Goal: Task Accomplishment & Management: Use online tool/utility

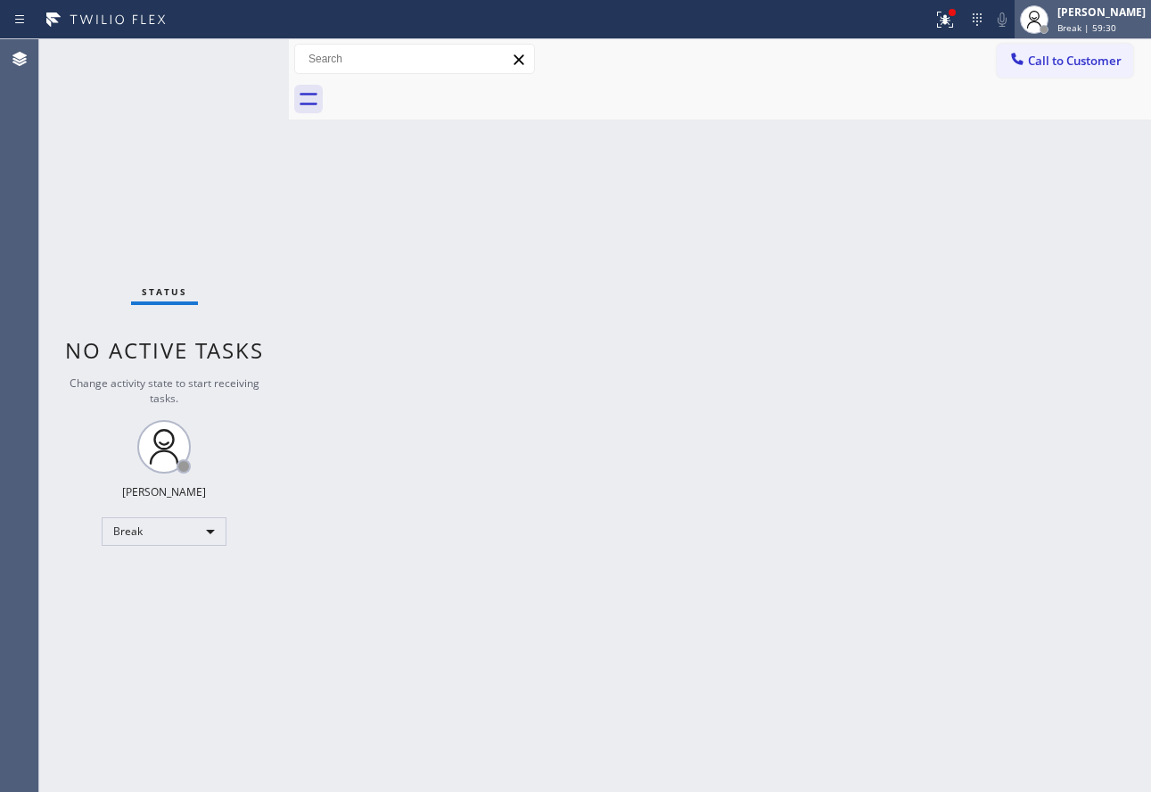
click at [1045, 19] on icon at bounding box center [1034, 19] width 21 height 21
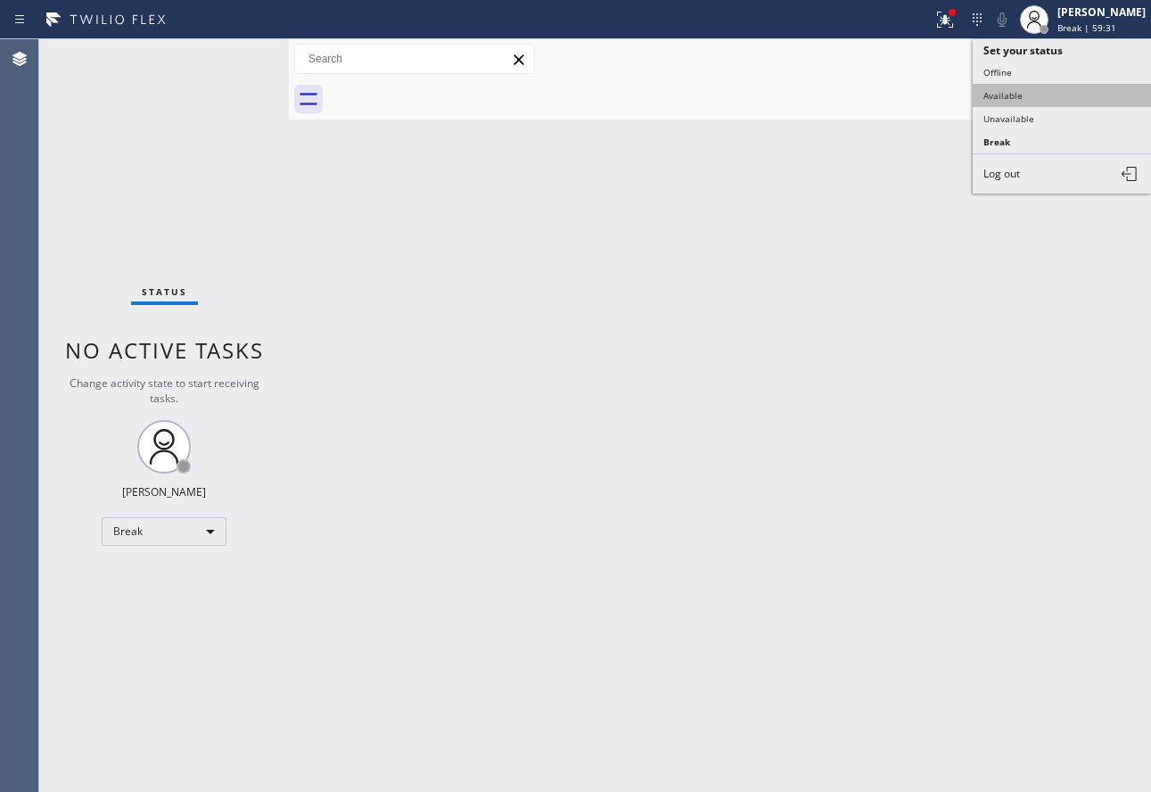
click at [1021, 88] on button "Available" at bounding box center [1062, 95] width 178 height 23
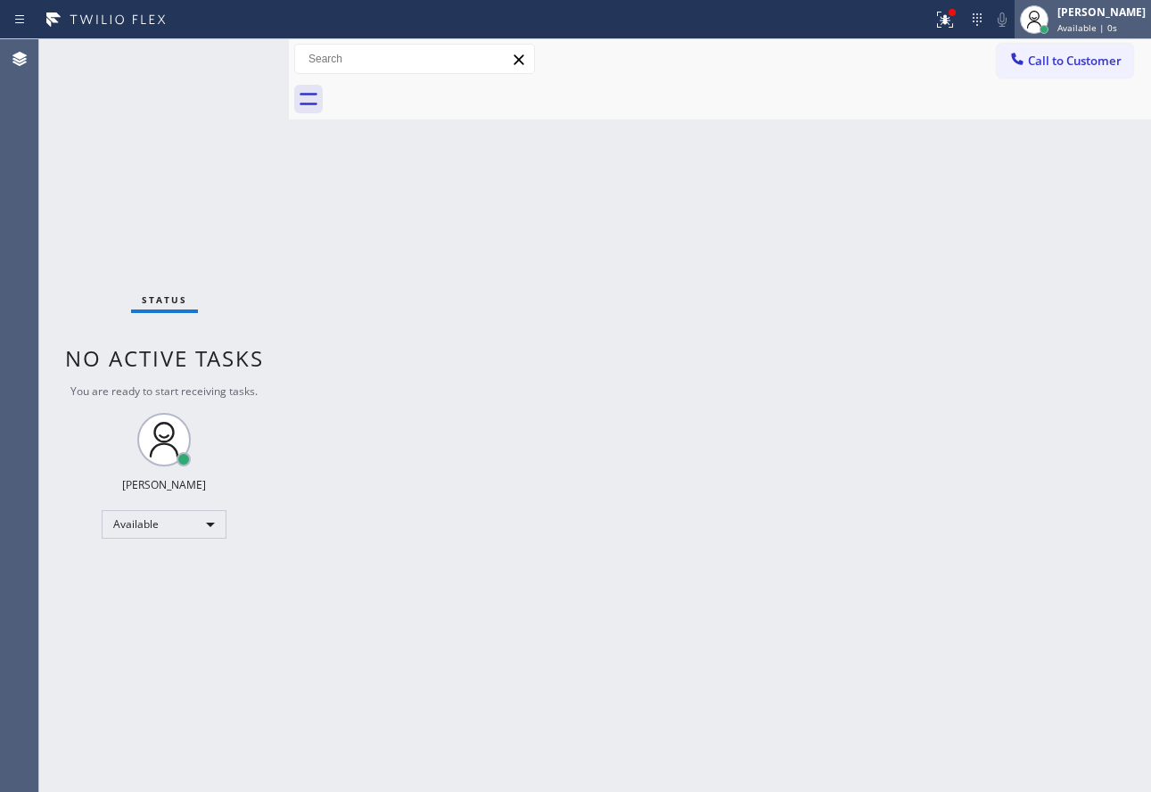
click at [1081, 17] on div "[PERSON_NAME] Available | 0s" at bounding box center [1102, 19] width 97 height 31
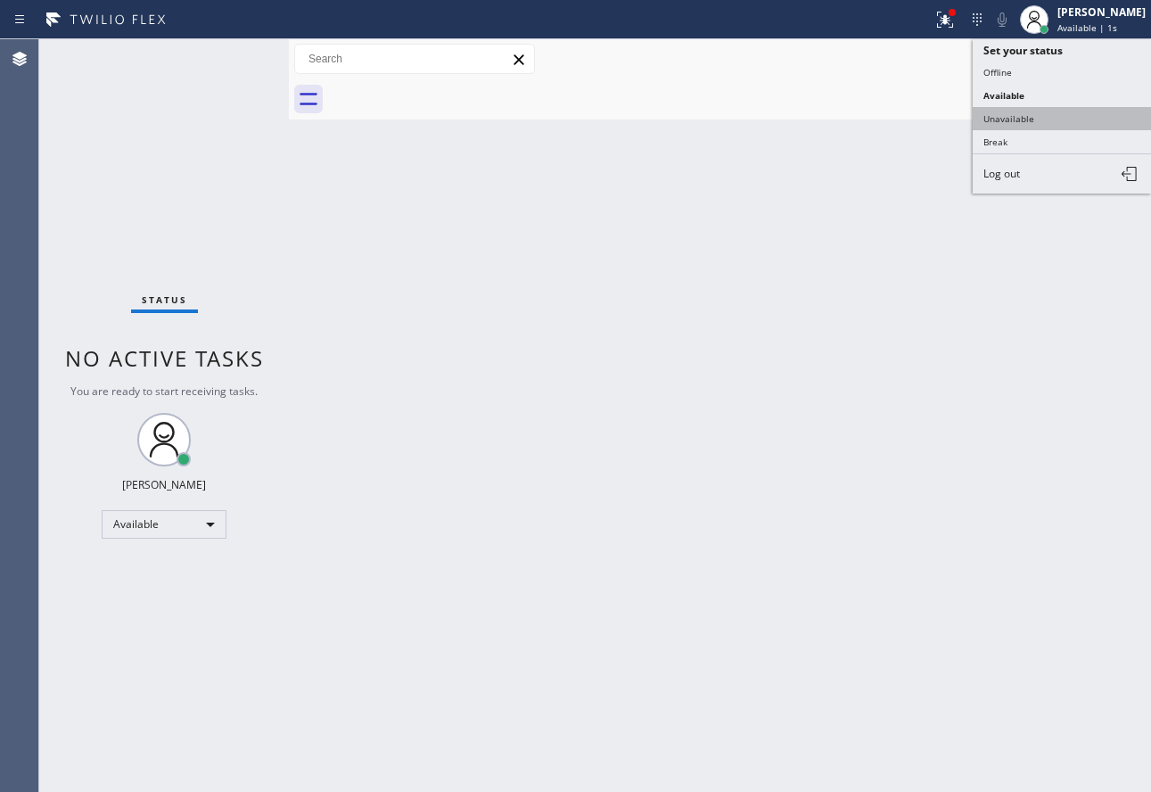
click at [1013, 115] on button "Unavailable" at bounding box center [1062, 118] width 178 height 23
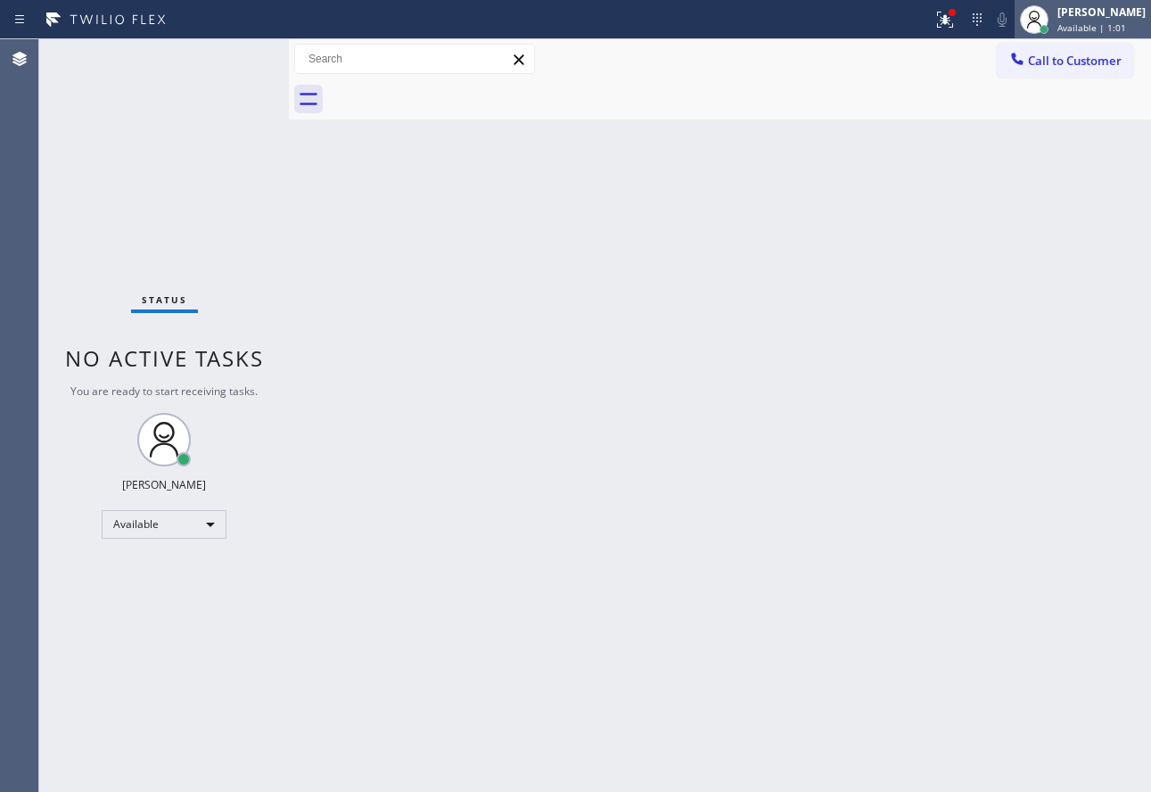
click at [1122, 17] on div "[PERSON_NAME]" at bounding box center [1102, 11] width 88 height 15
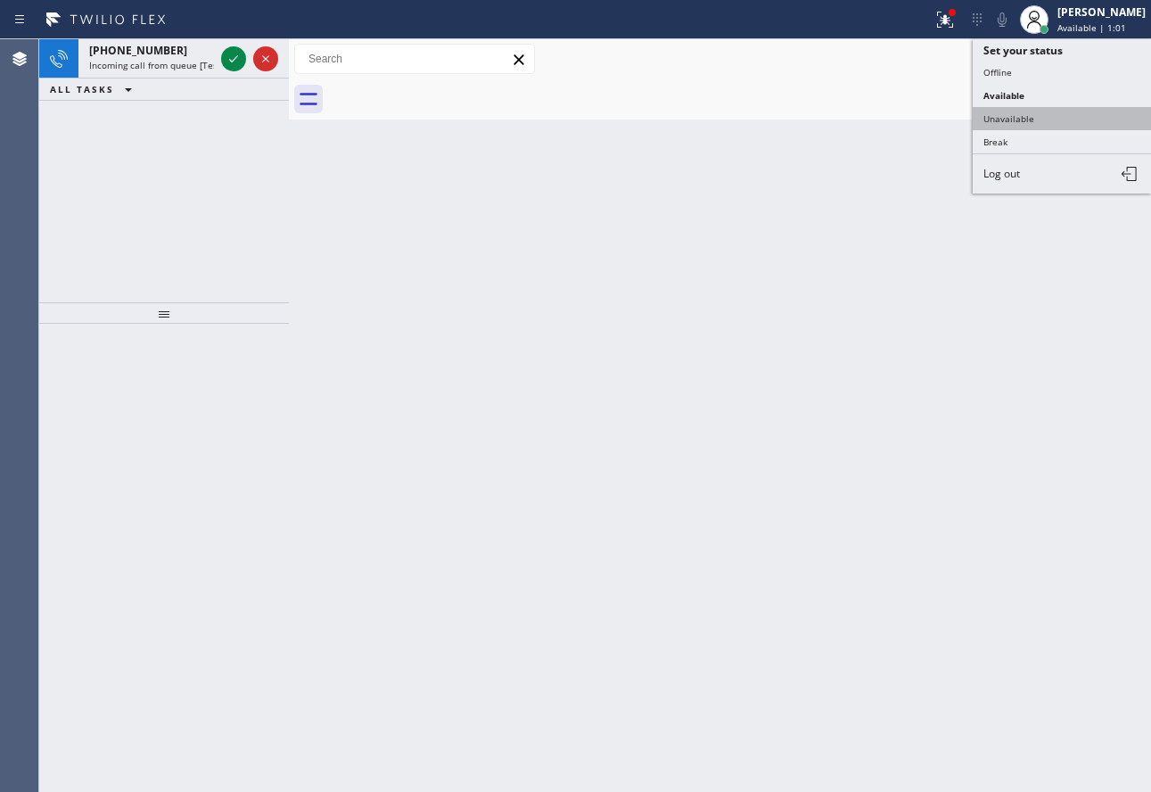
click at [1074, 111] on button "Unavailable" at bounding box center [1062, 118] width 178 height 23
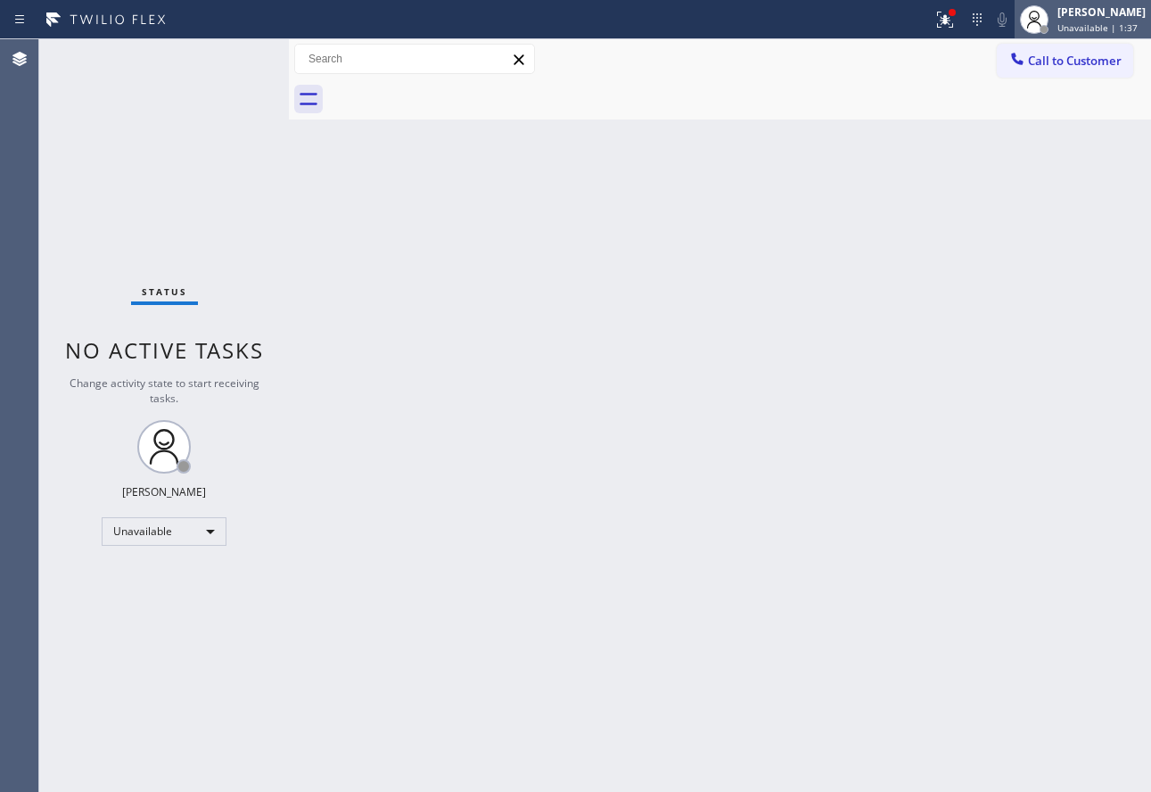
click at [1073, 17] on div "[PERSON_NAME]" at bounding box center [1102, 11] width 88 height 15
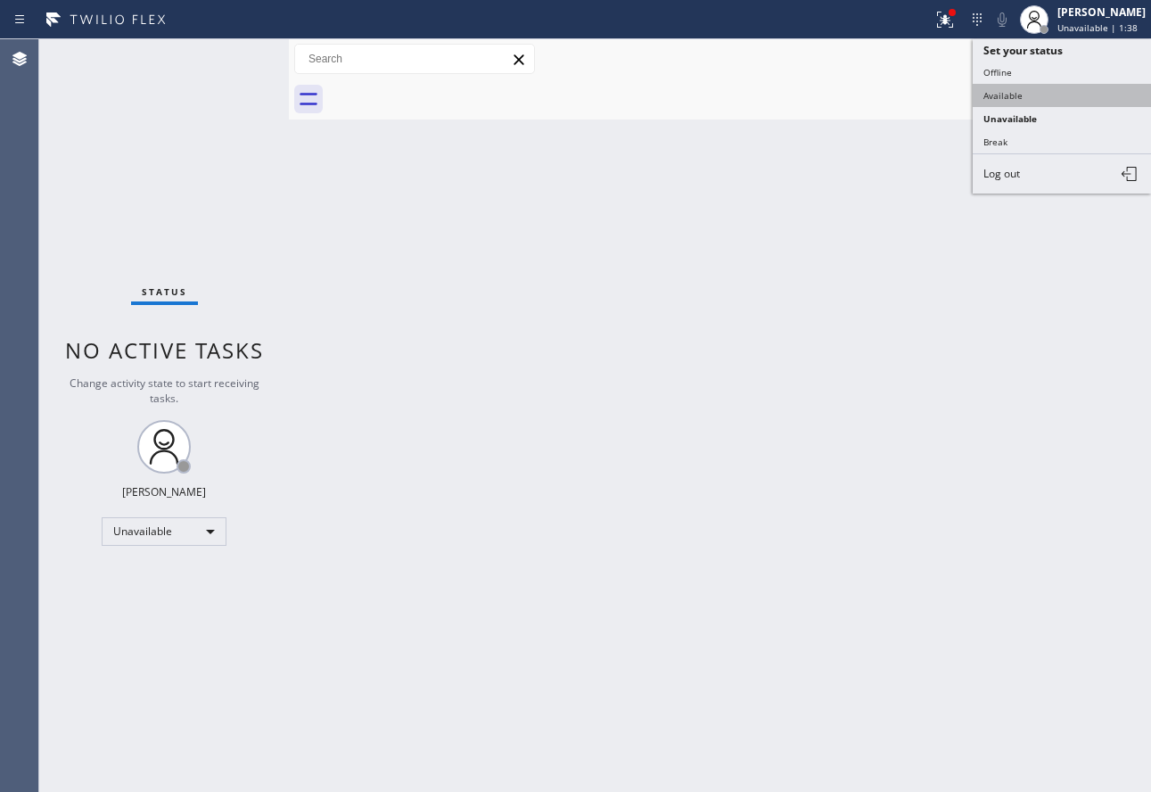
click at [1018, 88] on button "Available" at bounding box center [1062, 95] width 178 height 23
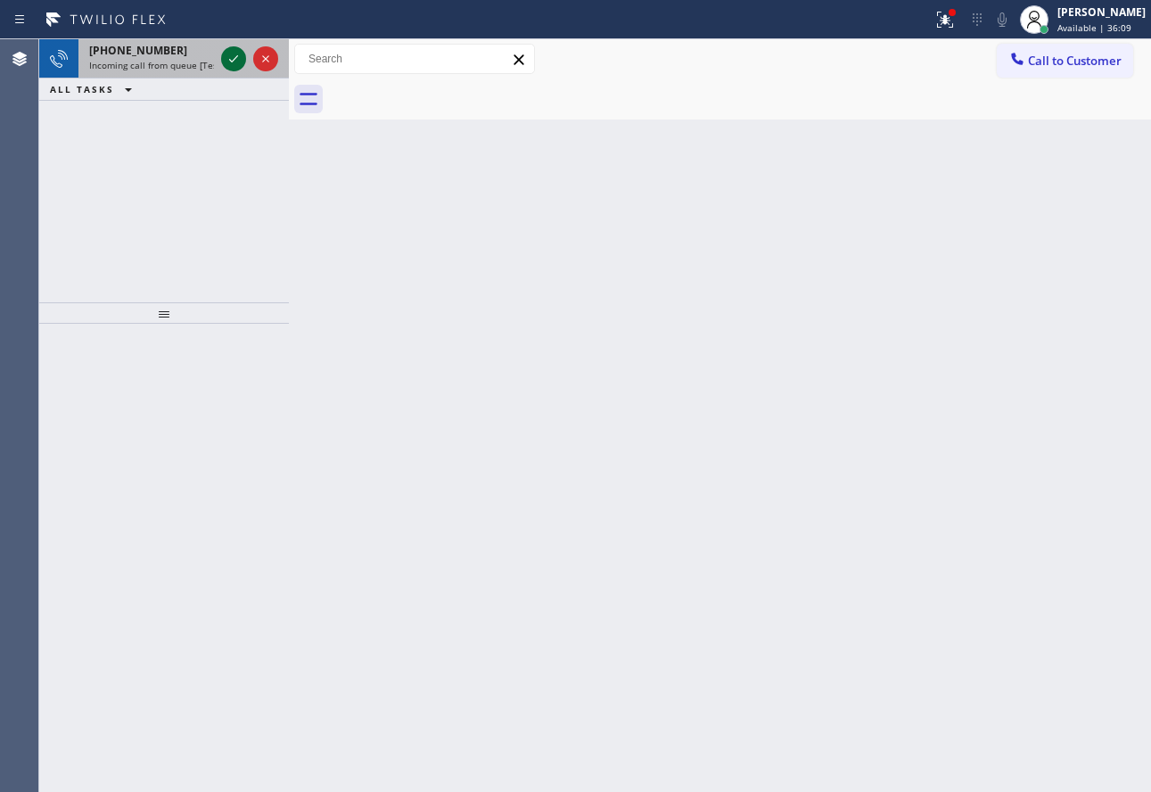
click at [236, 63] on icon at bounding box center [233, 58] width 21 height 21
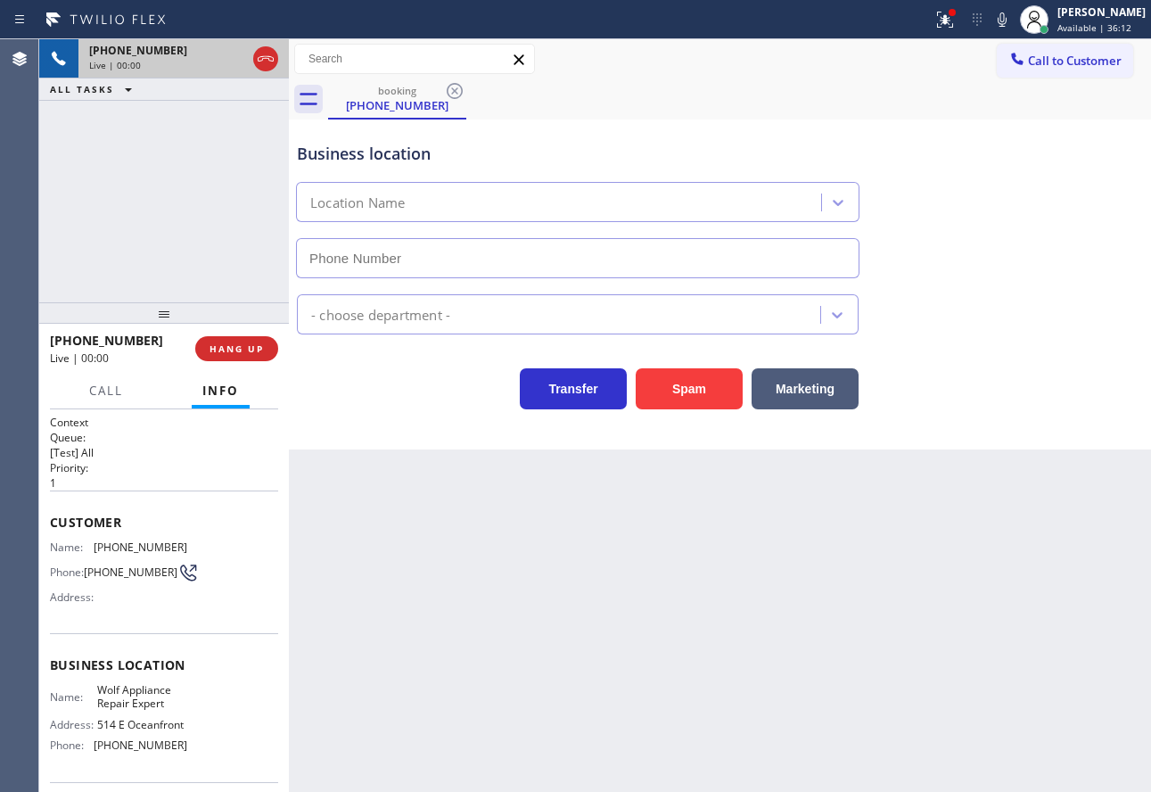
type input "[PHONE_NUMBER]"
click at [1013, 18] on icon at bounding box center [1002, 19] width 21 height 21
click at [1013, 22] on icon at bounding box center [1002, 19] width 21 height 21
click at [234, 66] on icon at bounding box center [233, 58] width 21 height 21
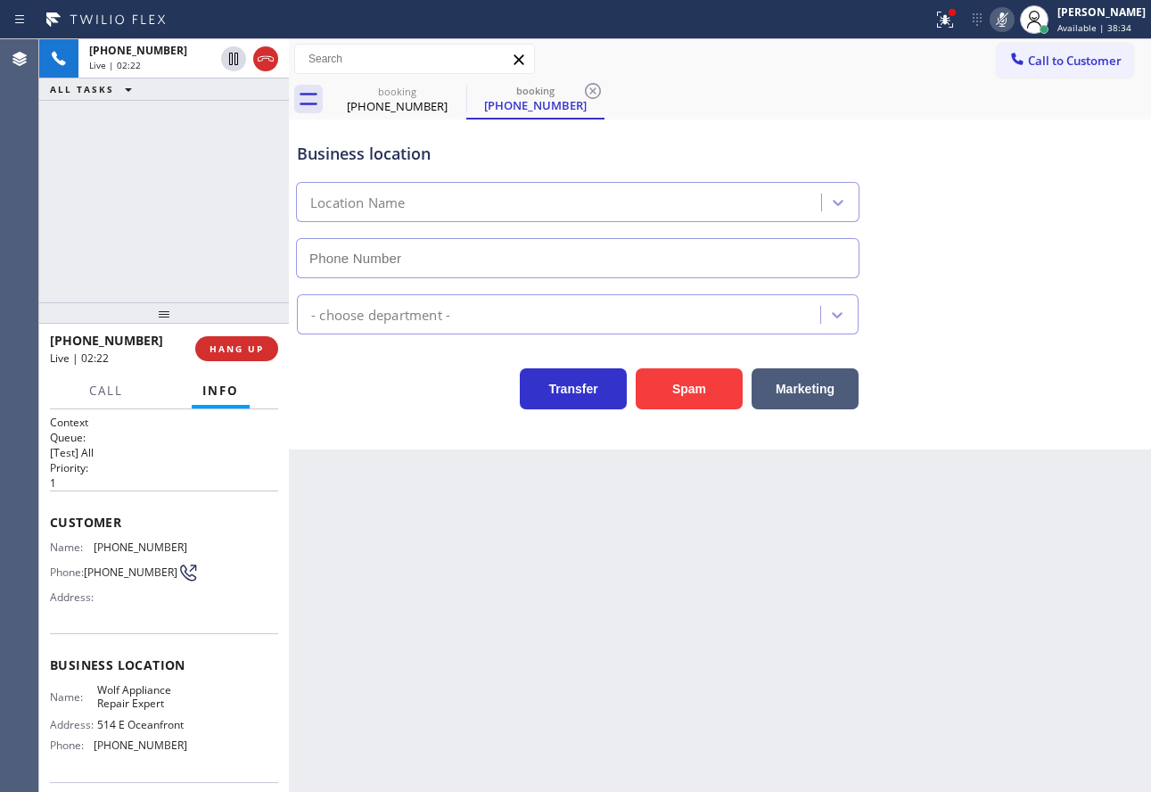
type input "[PHONE_NUMBER]"
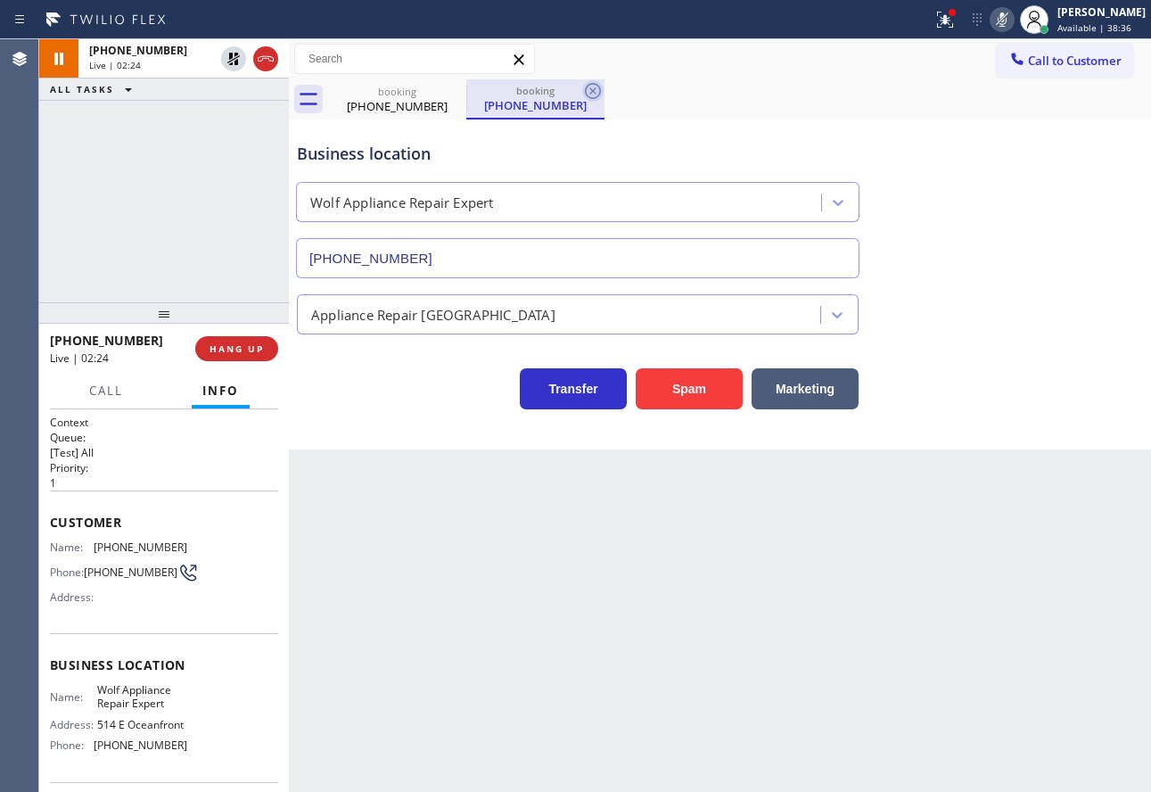
click at [595, 93] on icon at bounding box center [593, 91] width 16 height 16
click at [1007, 19] on icon at bounding box center [1002, 19] width 9 height 14
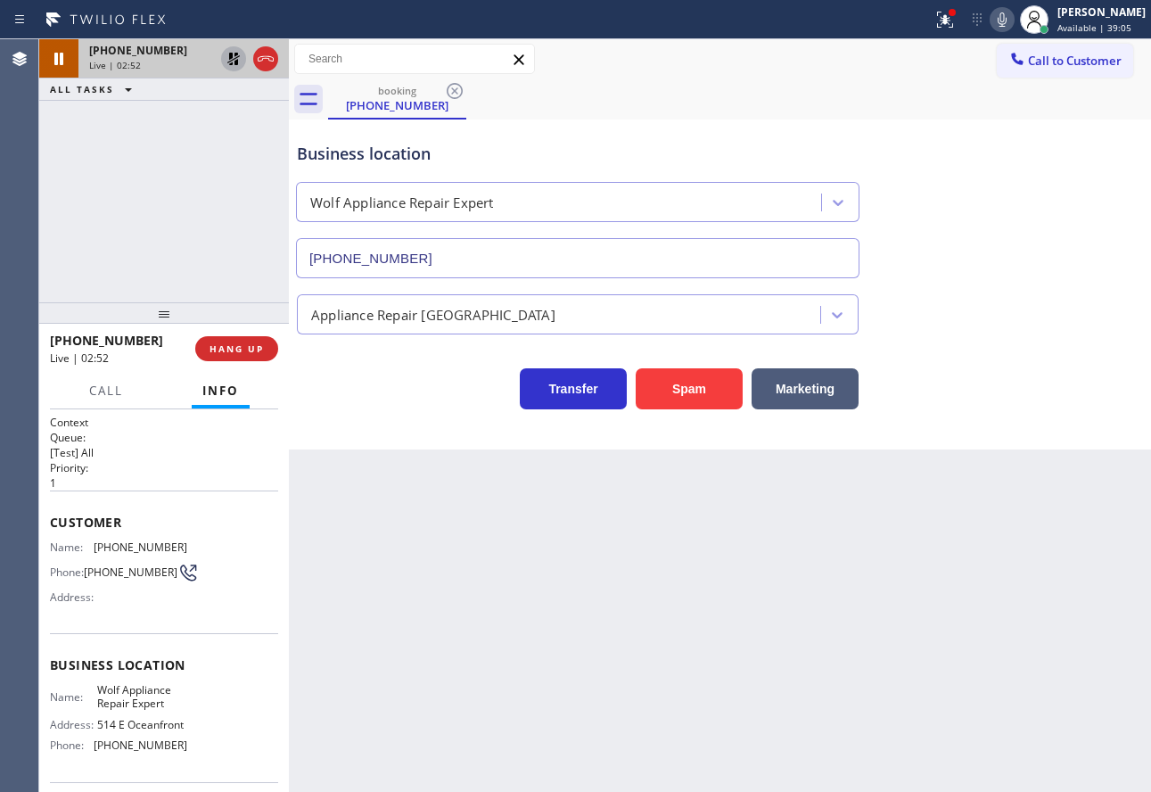
click at [228, 56] on icon at bounding box center [233, 58] width 21 height 21
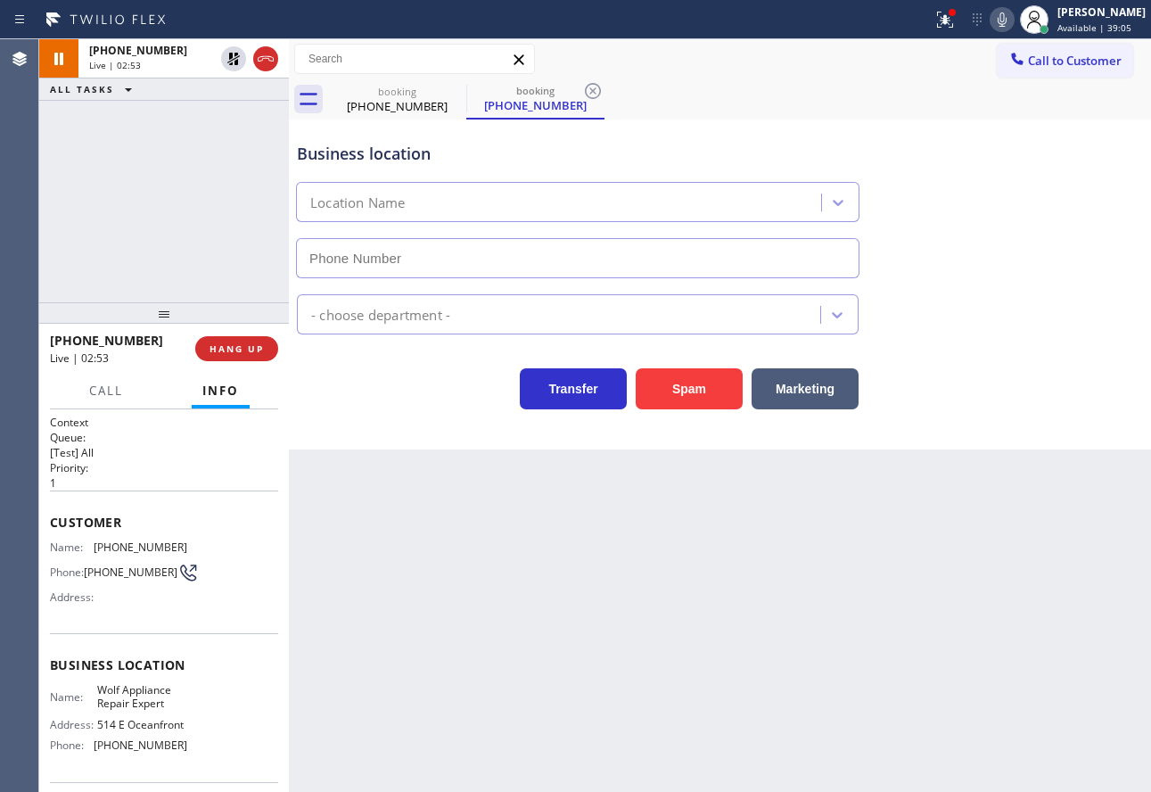
type input "[PHONE_NUMBER]"
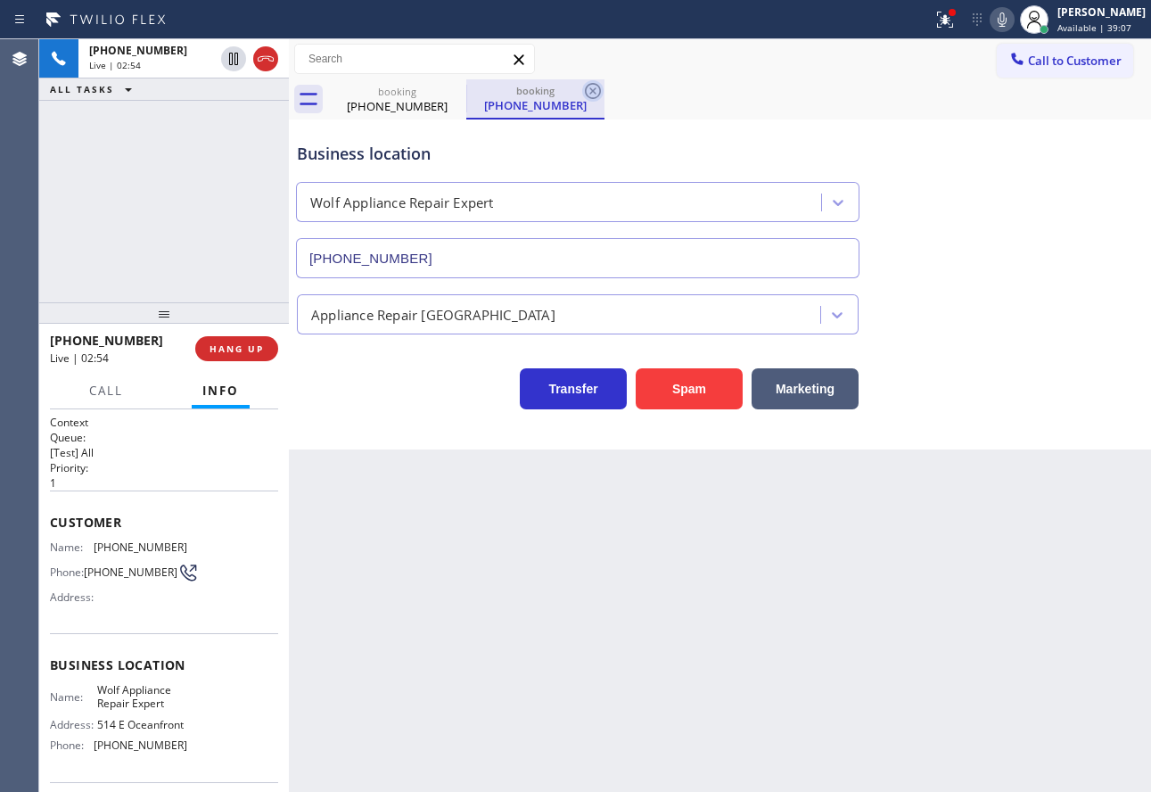
click at [595, 87] on icon at bounding box center [592, 90] width 21 height 21
click at [135, 549] on span "[PHONE_NUMBER]" at bounding box center [141, 546] width 94 height 13
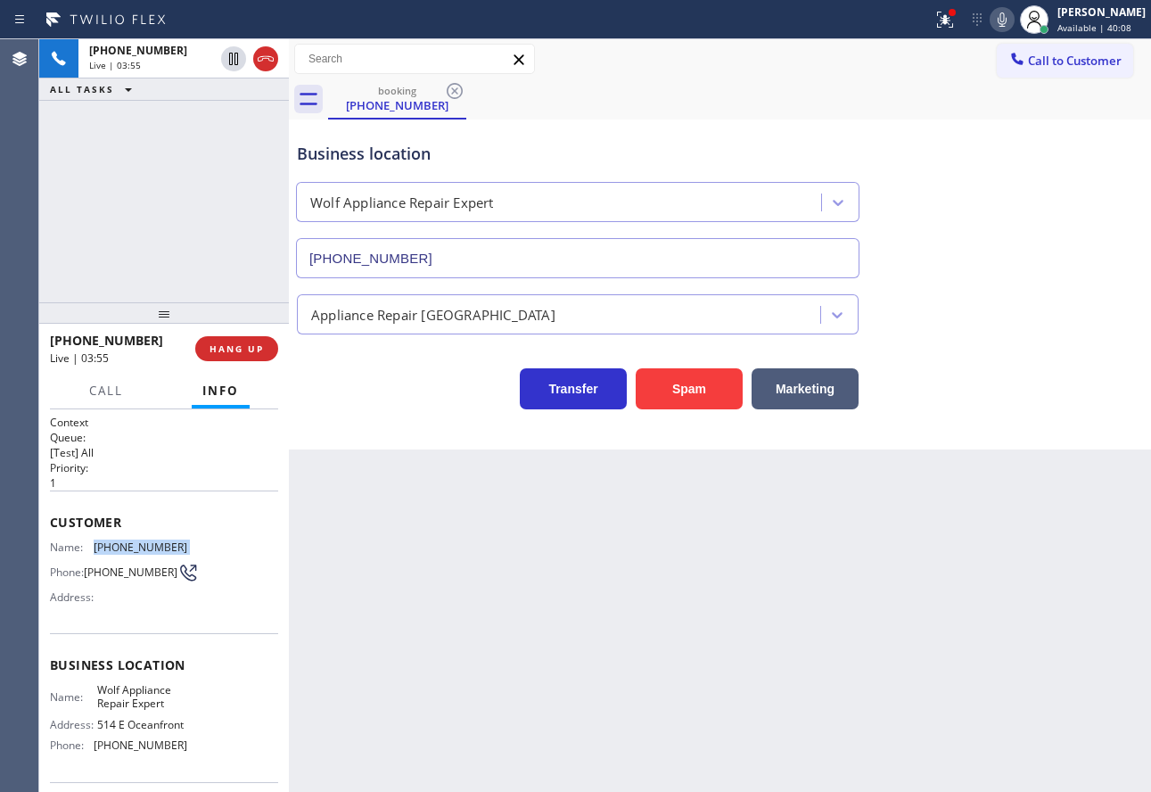
click at [135, 549] on span "[PHONE_NUMBER]" at bounding box center [141, 546] width 94 height 13
copy span "[PHONE_NUMBER]"
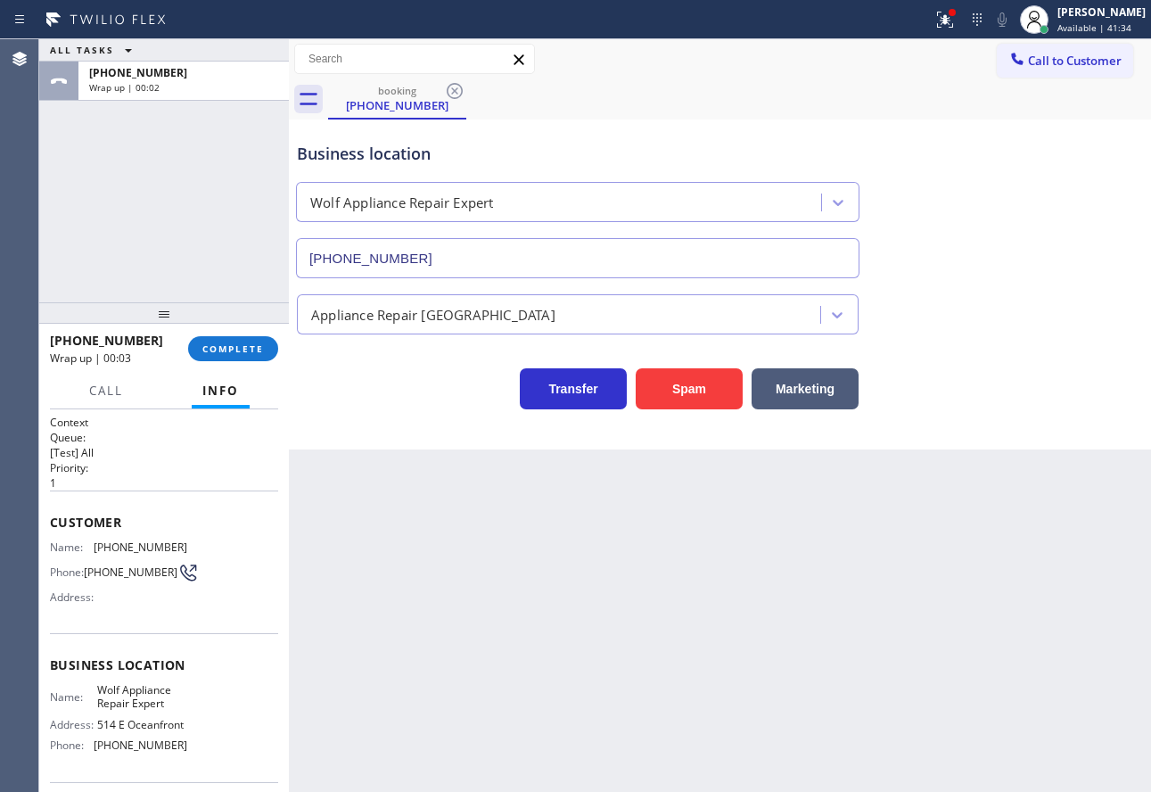
click at [151, 752] on span "[PHONE_NUMBER]" at bounding box center [141, 744] width 94 height 13
copy span "[PHONE_NUMBER]"
click at [135, 711] on span "Wolf Appliance Repair Expert" at bounding box center [141, 697] width 89 height 28
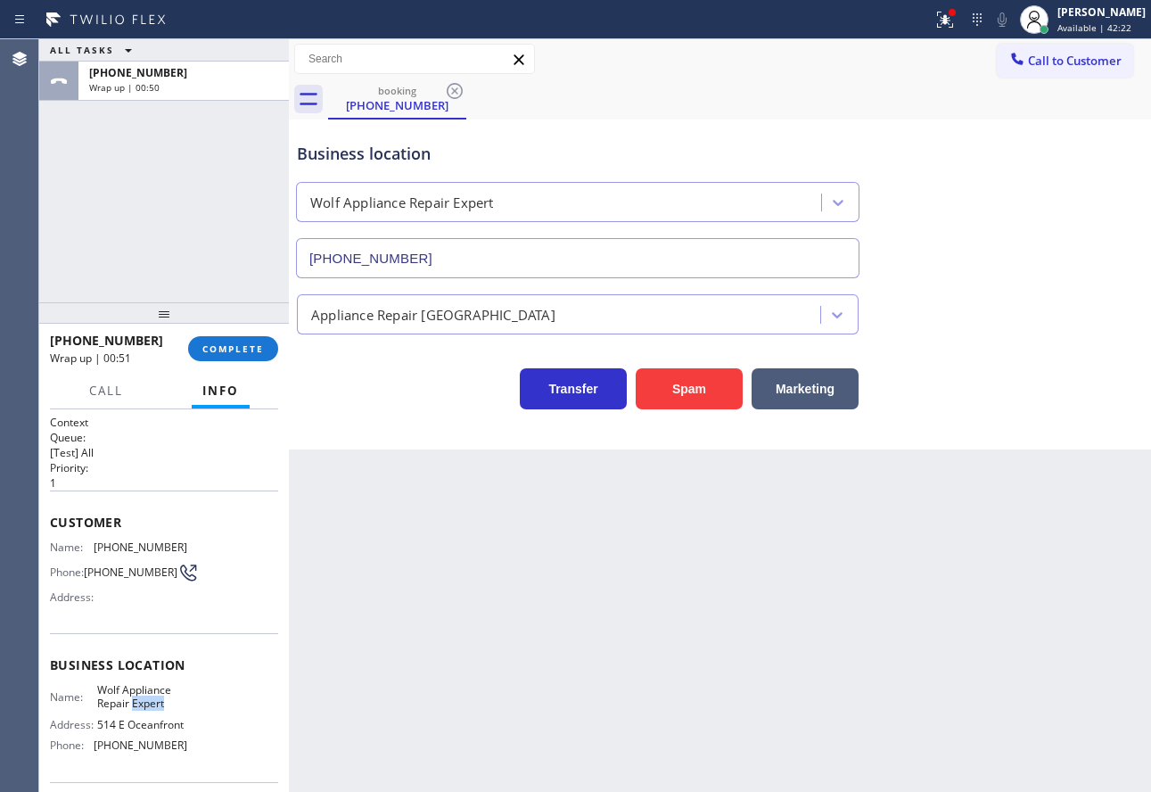
click at [135, 711] on span "Wolf Appliance Repair Expert" at bounding box center [141, 697] width 89 height 28
copy span "Wolf Appliance Repair Expert"
click at [238, 352] on span "COMPLETE" at bounding box center [233, 348] width 62 height 12
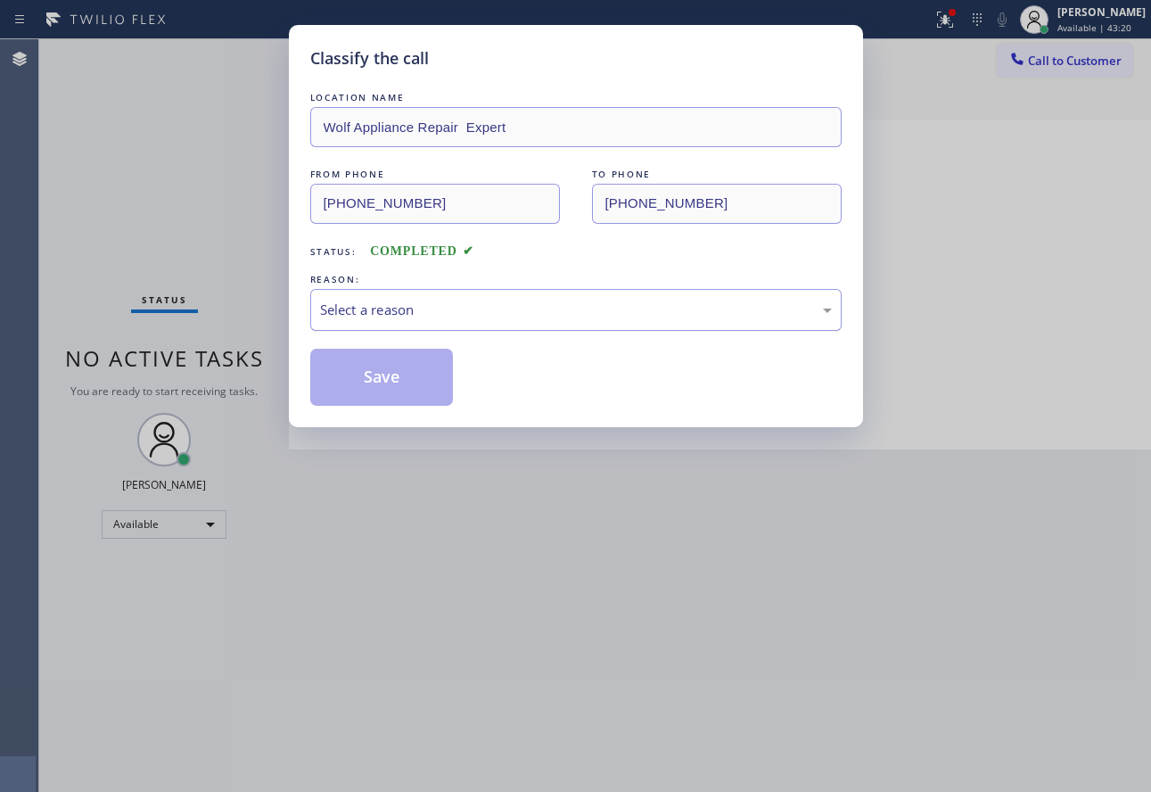
click at [359, 320] on div "Select a reason" at bounding box center [576, 310] width 532 height 42
click at [359, 378] on button "Save" at bounding box center [382, 377] width 144 height 57
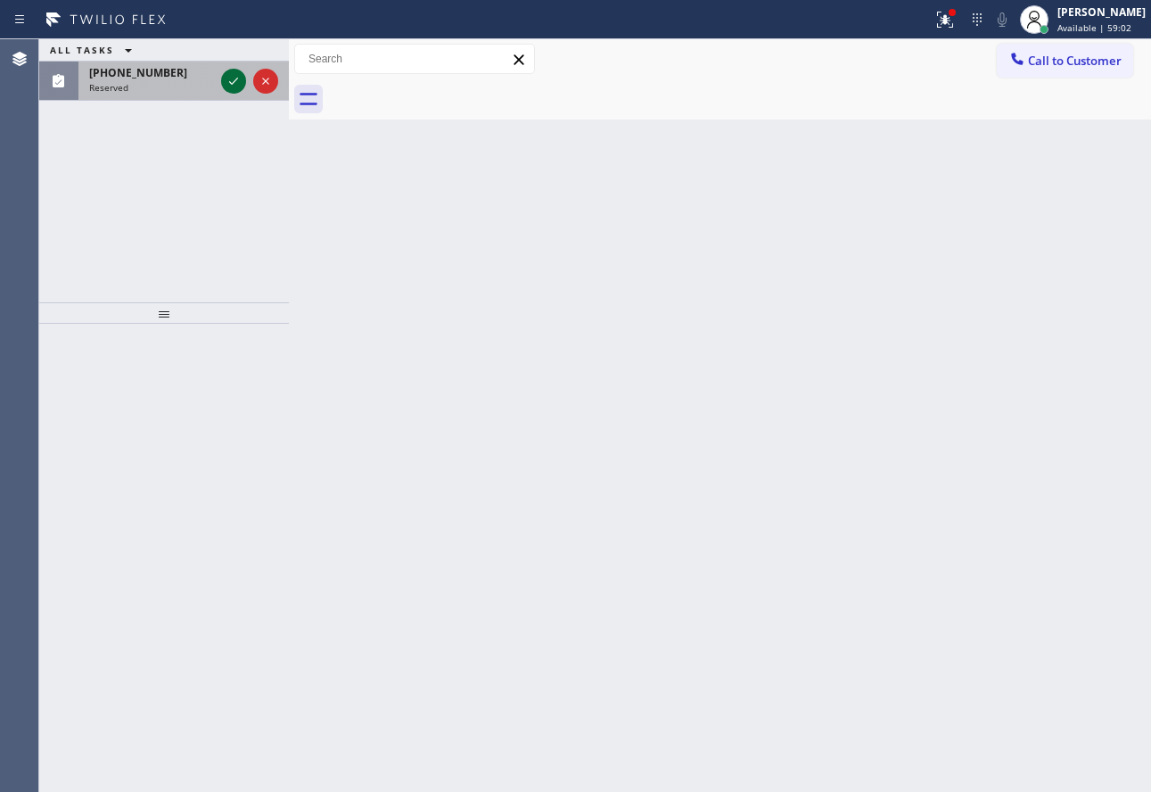
click at [235, 83] on icon at bounding box center [233, 80] width 21 height 21
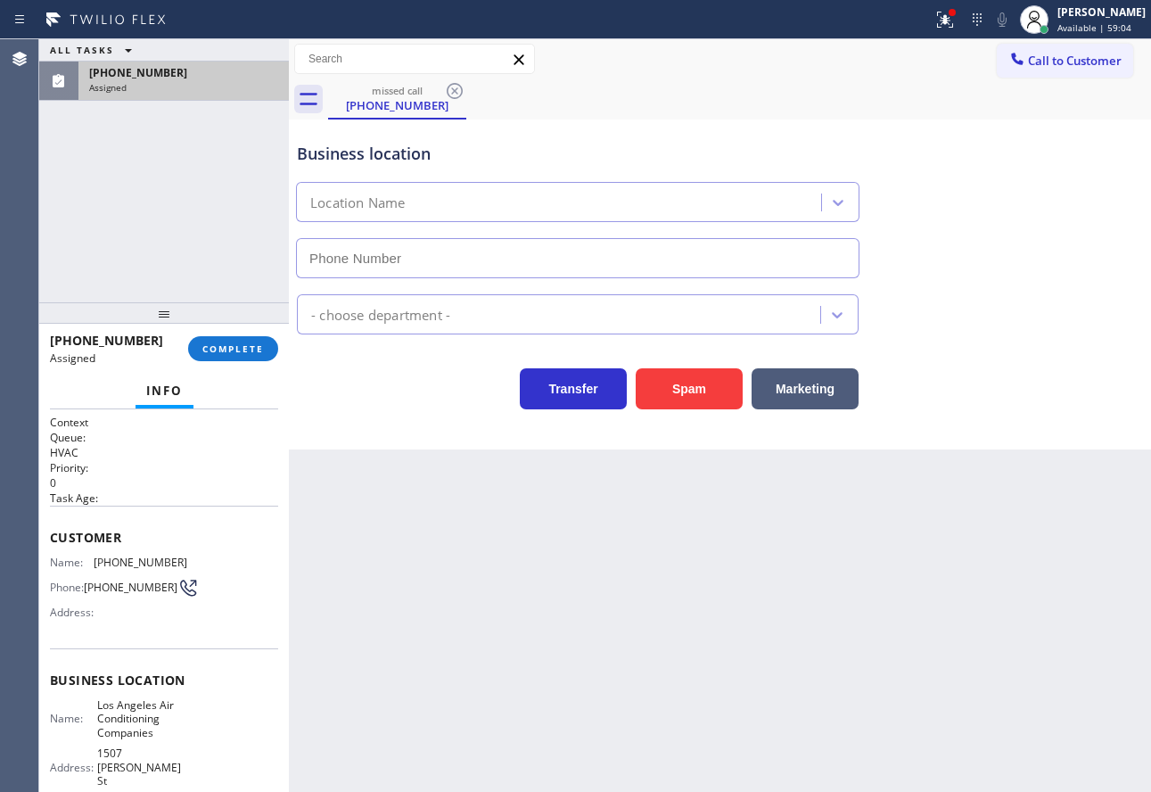
type input "[PHONE_NUMBER]"
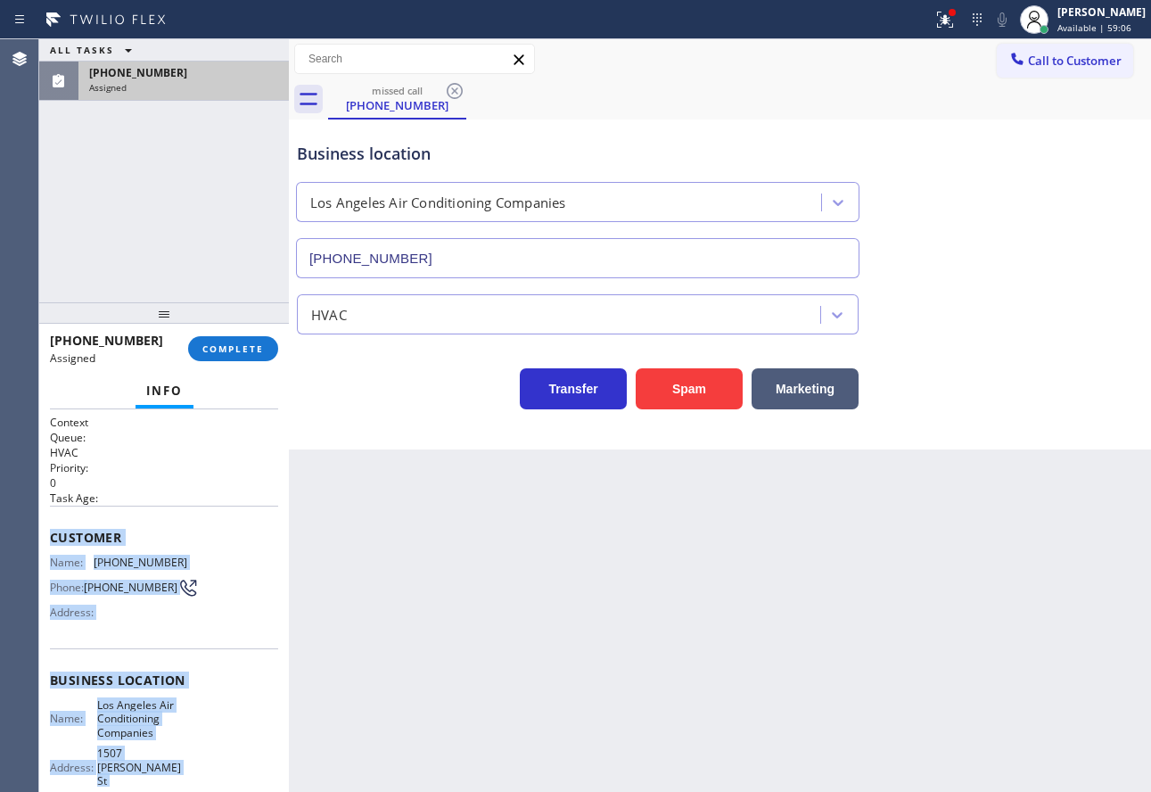
copy div "Customer Name: [PHONE_NUMBER] Phone: [PHONE_NUMBER] Address: Business location …"
drag, startPoint x: 199, startPoint y: 636, endPoint x: 45, endPoint y: 537, distance: 183.3
click at [45, 537] on div "Context Queue: HVAC Priority: 0 Task Age: Customer Name: [PHONE_NUMBER] Phone: …" at bounding box center [164, 600] width 250 height 383
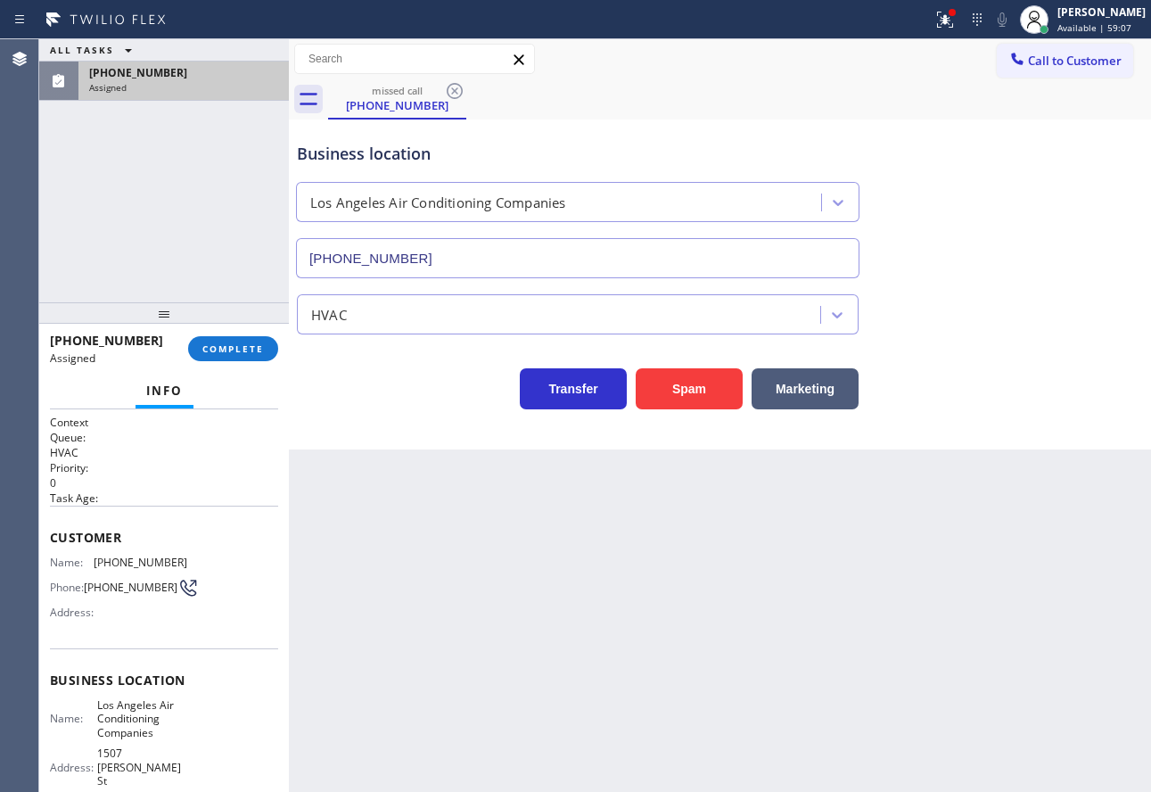
click at [223, 333] on div "[PHONE_NUMBER] Assigned COMPLETE" at bounding box center [164, 349] width 228 height 46
click at [224, 345] on span "COMPLETE" at bounding box center [233, 348] width 62 height 12
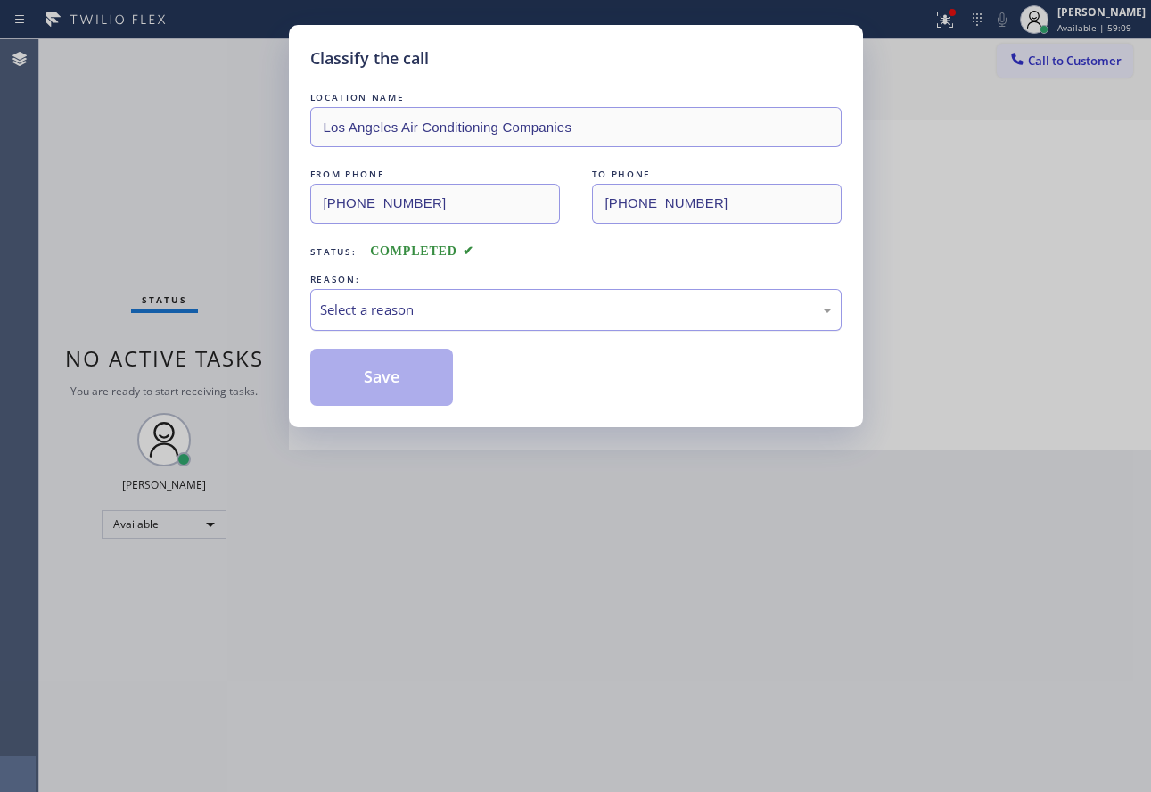
click at [387, 308] on div "Select a reason" at bounding box center [576, 310] width 512 height 21
click at [407, 405] on button "Save" at bounding box center [382, 377] width 144 height 57
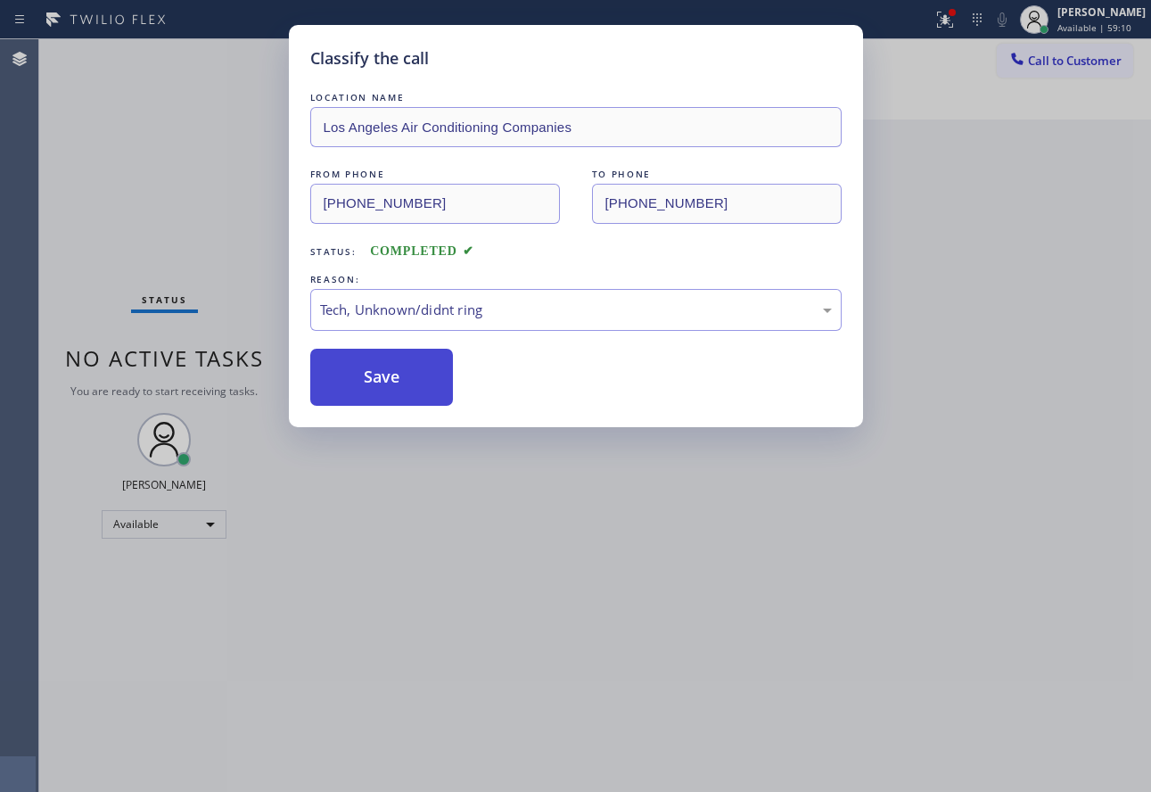
click at [370, 380] on div "Back to Dashboard Change Sender ID Customers Technicians Select a contact Outbo…" at bounding box center [720, 415] width 862 height 753
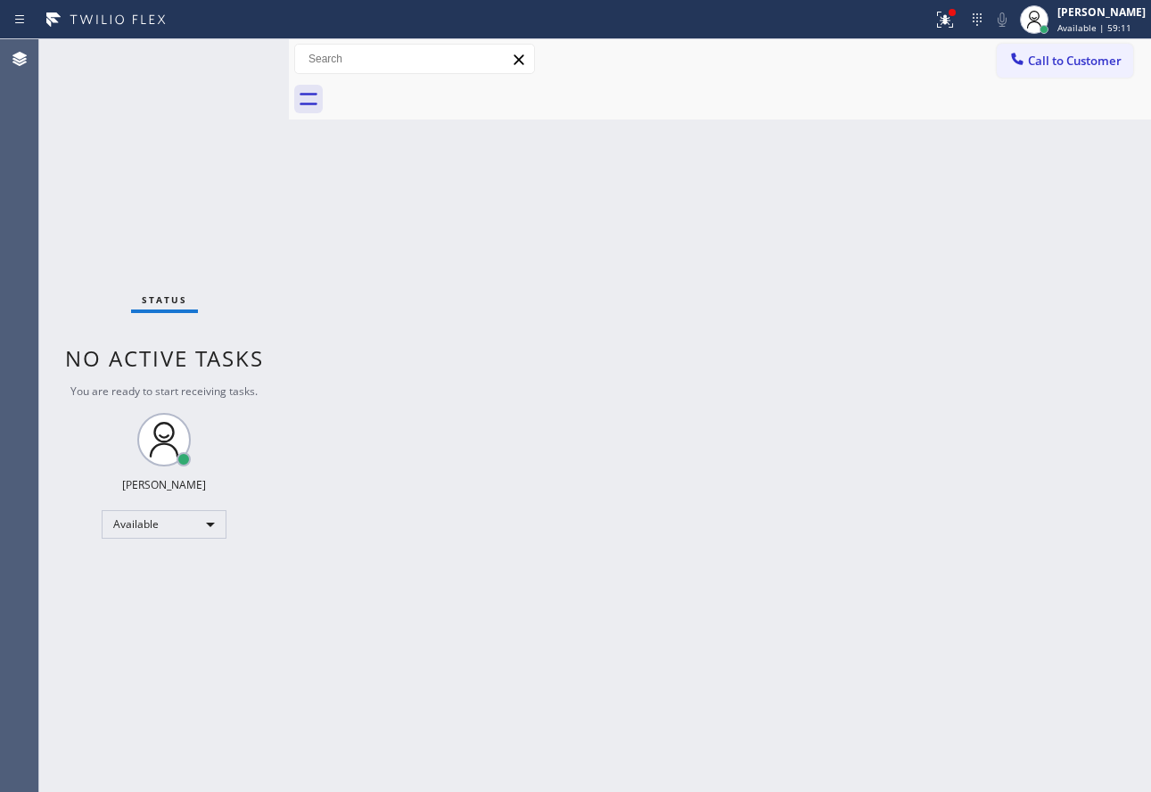
click at [370, 380] on div "Back to Dashboard Change Sender ID Customers Technicians Select a contact Outbo…" at bounding box center [720, 415] width 862 height 753
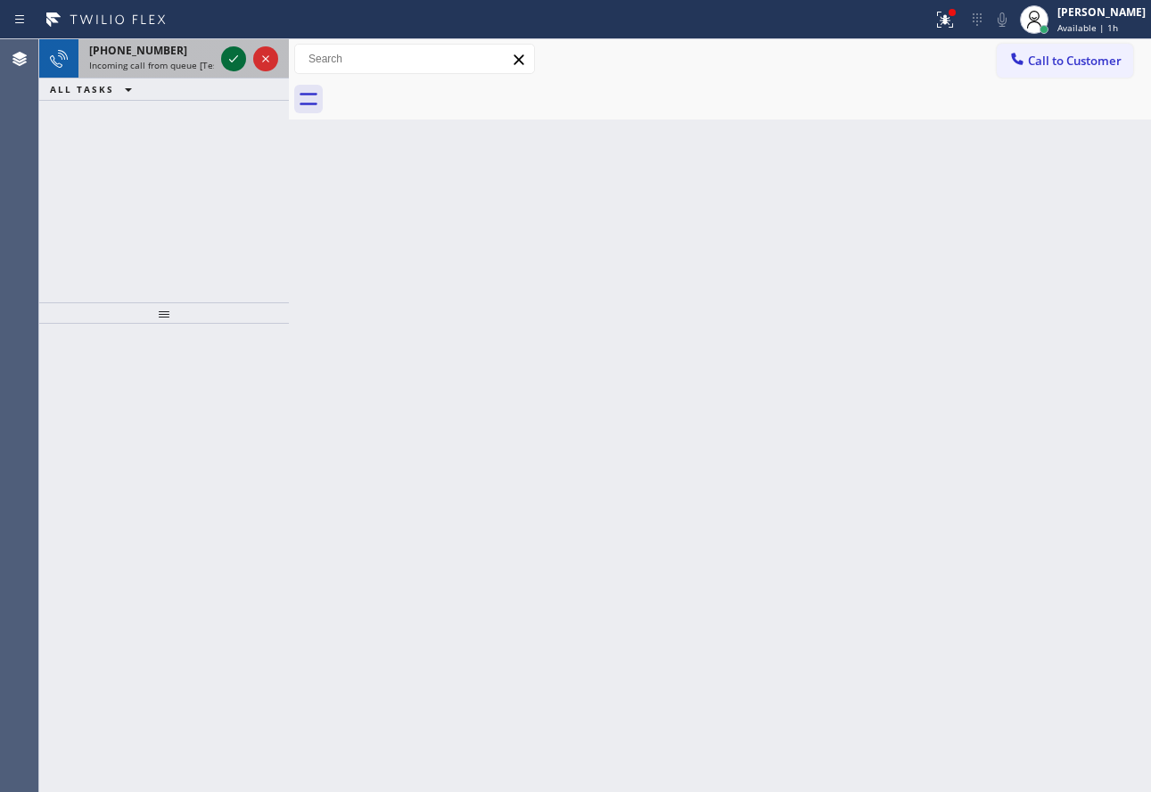
click at [227, 61] on icon at bounding box center [233, 58] width 21 height 21
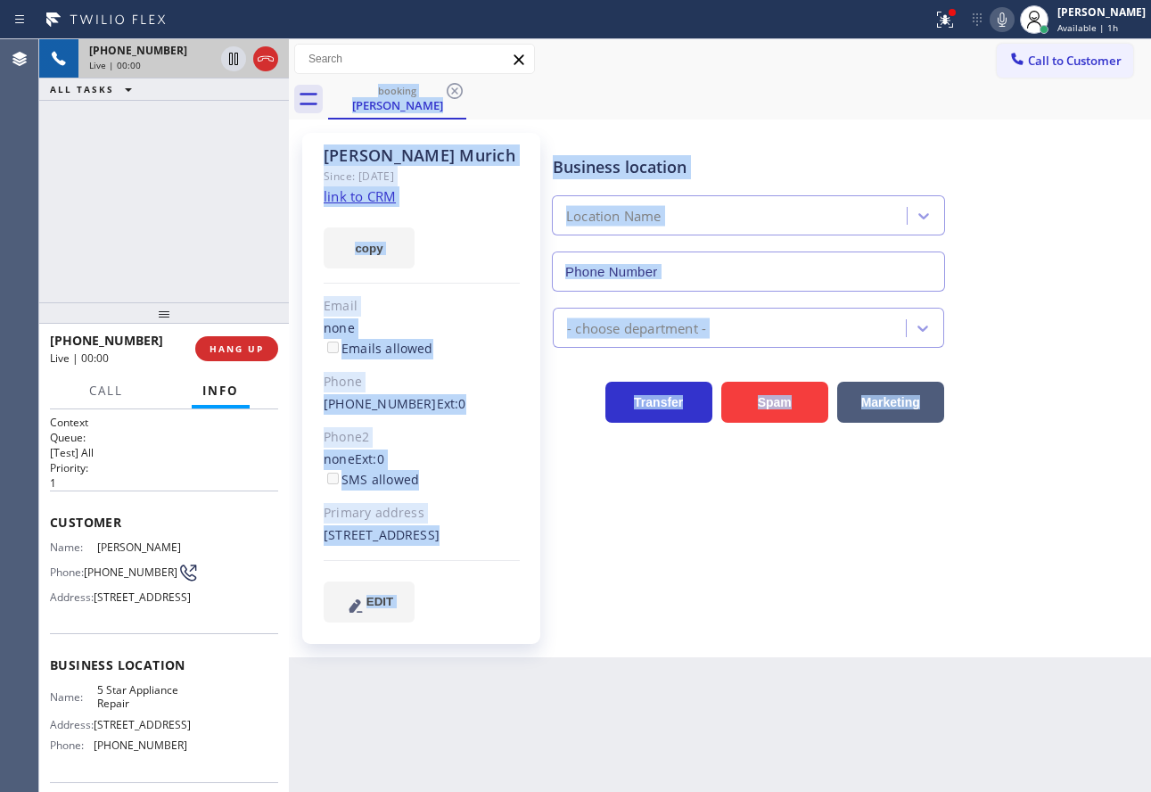
type input "[PHONE_NUMBER]"
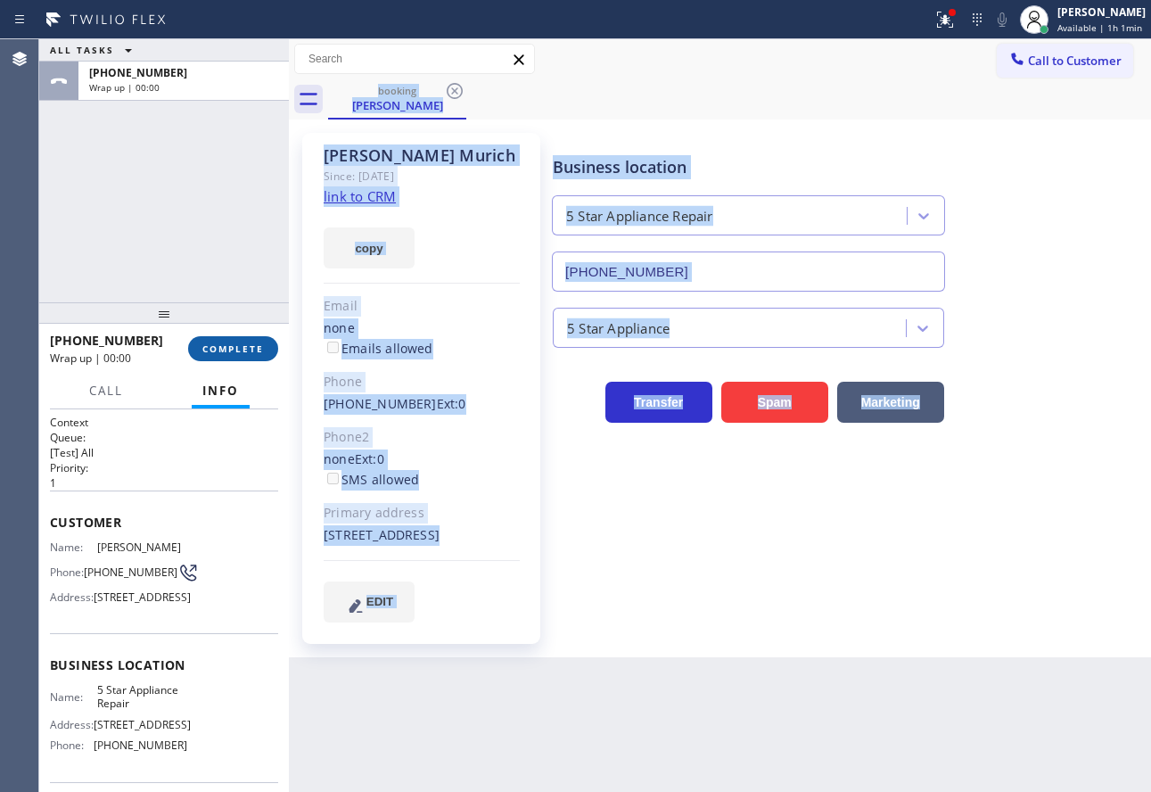
click at [250, 345] on span "COMPLETE" at bounding box center [233, 348] width 62 height 12
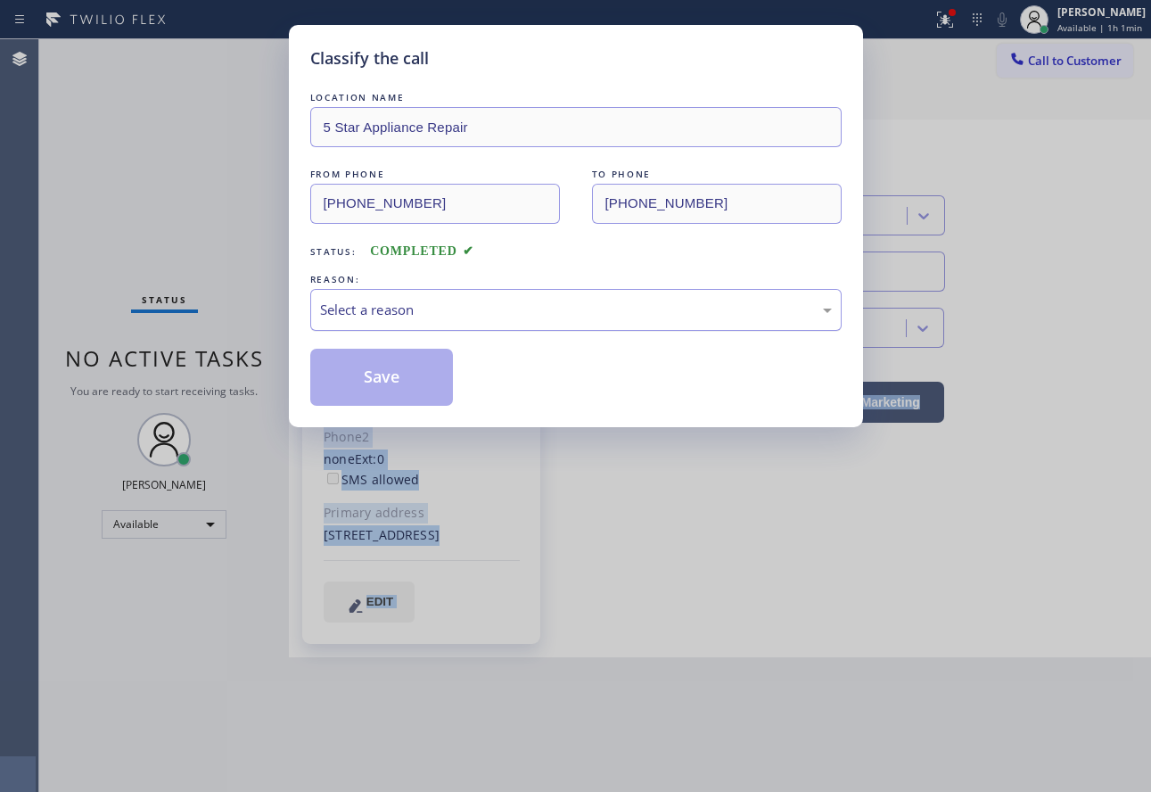
drag, startPoint x: 448, startPoint y: 298, endPoint x: 450, endPoint y: 309, distance: 11.9
click at [449, 298] on div "Select a reason" at bounding box center [576, 310] width 532 height 42
click at [407, 396] on button "Save" at bounding box center [382, 377] width 144 height 57
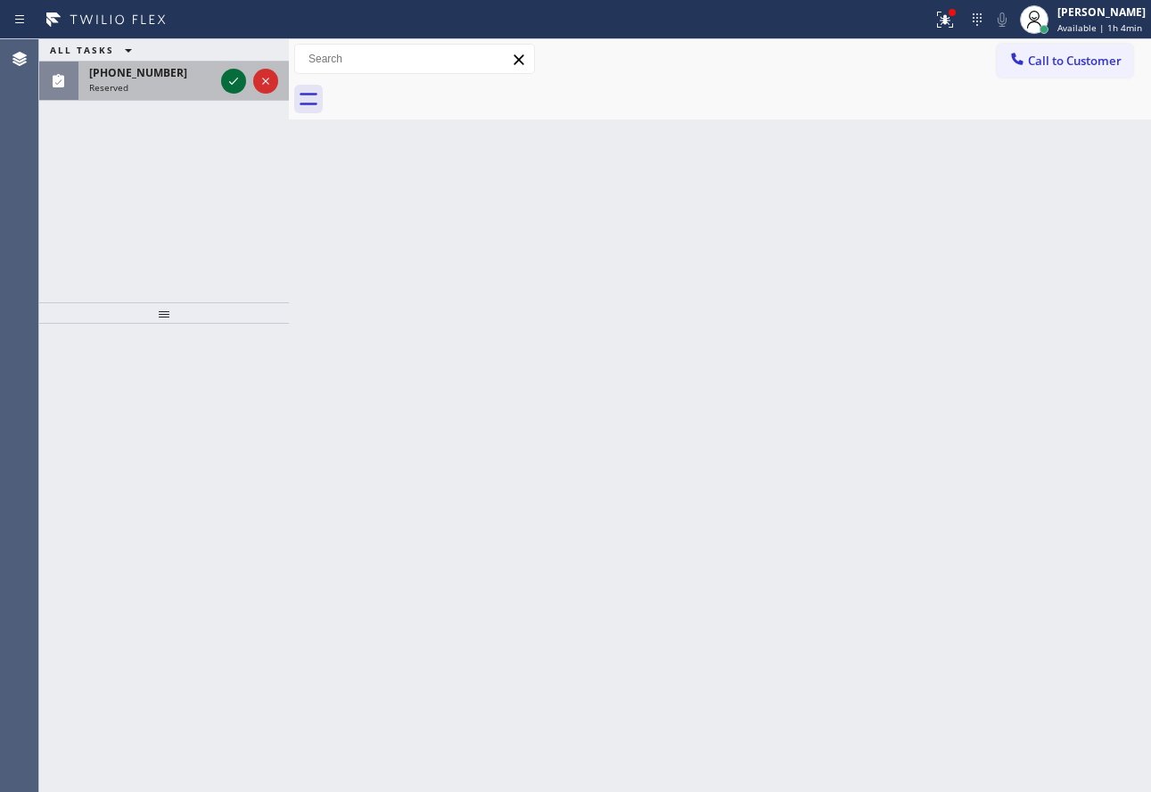
click at [231, 78] on icon at bounding box center [233, 80] width 21 height 21
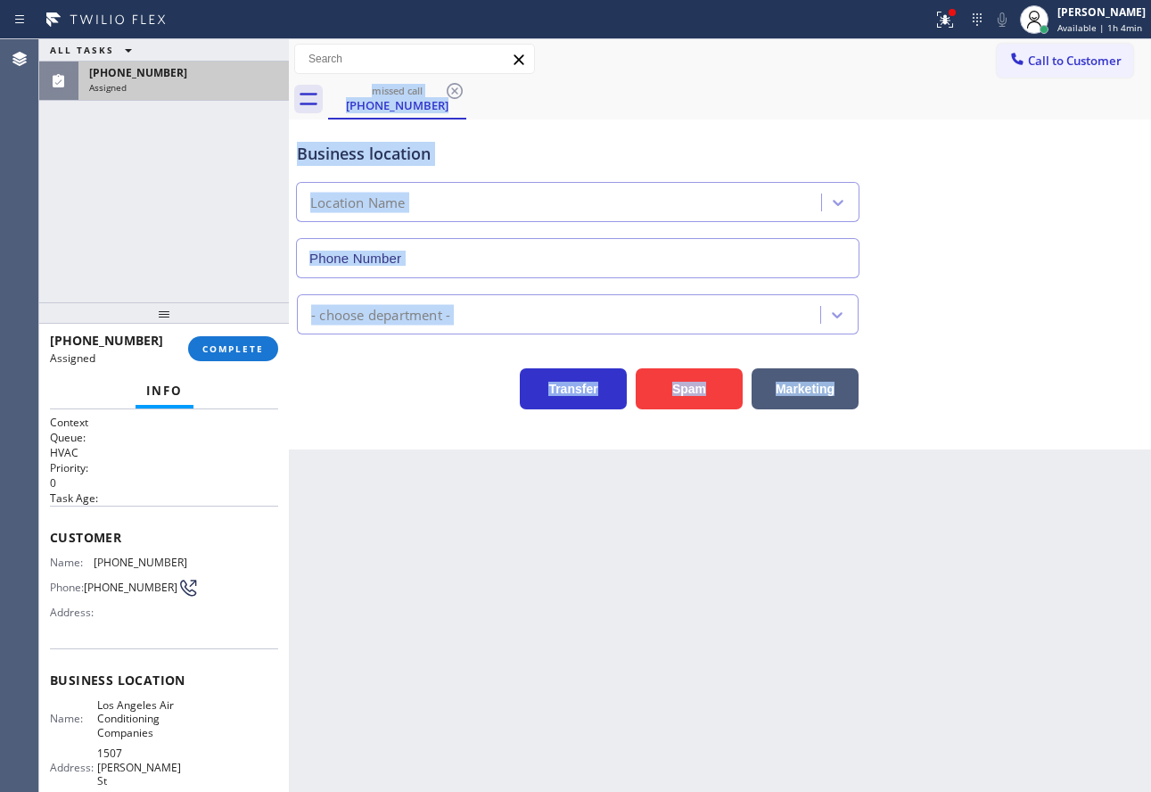
type input "[PHONE_NUMBER]"
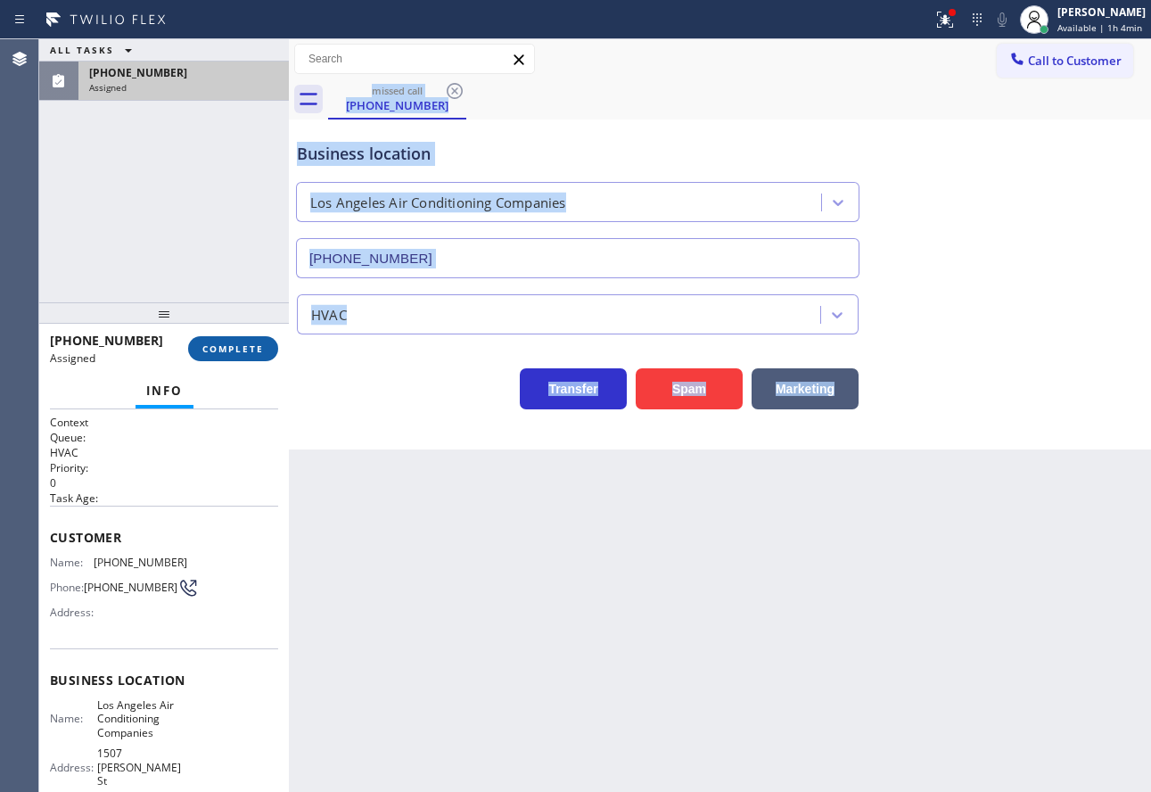
click at [251, 351] on span "COMPLETE" at bounding box center [233, 348] width 62 height 12
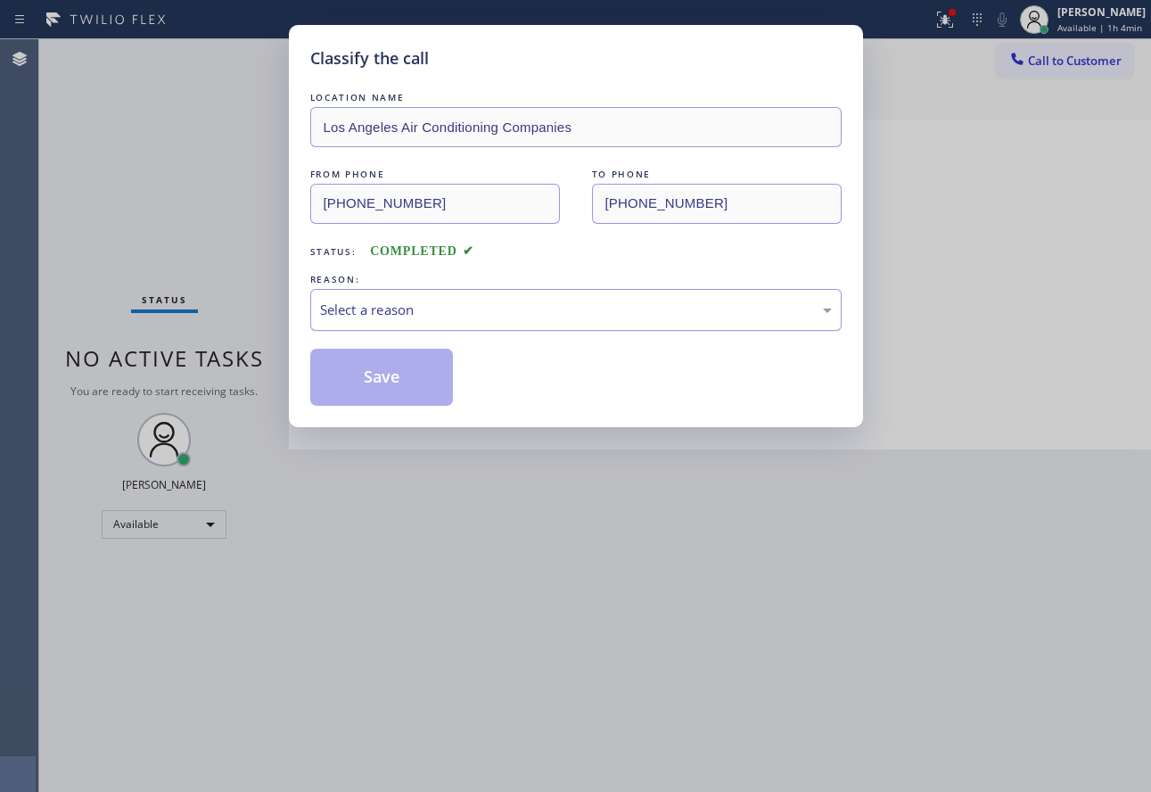
click at [388, 316] on div "Select a reason" at bounding box center [576, 310] width 512 height 21
drag, startPoint x: 376, startPoint y: 445, endPoint x: 367, endPoint y: 397, distance: 49.1
click at [367, 397] on button "Save" at bounding box center [382, 377] width 144 height 57
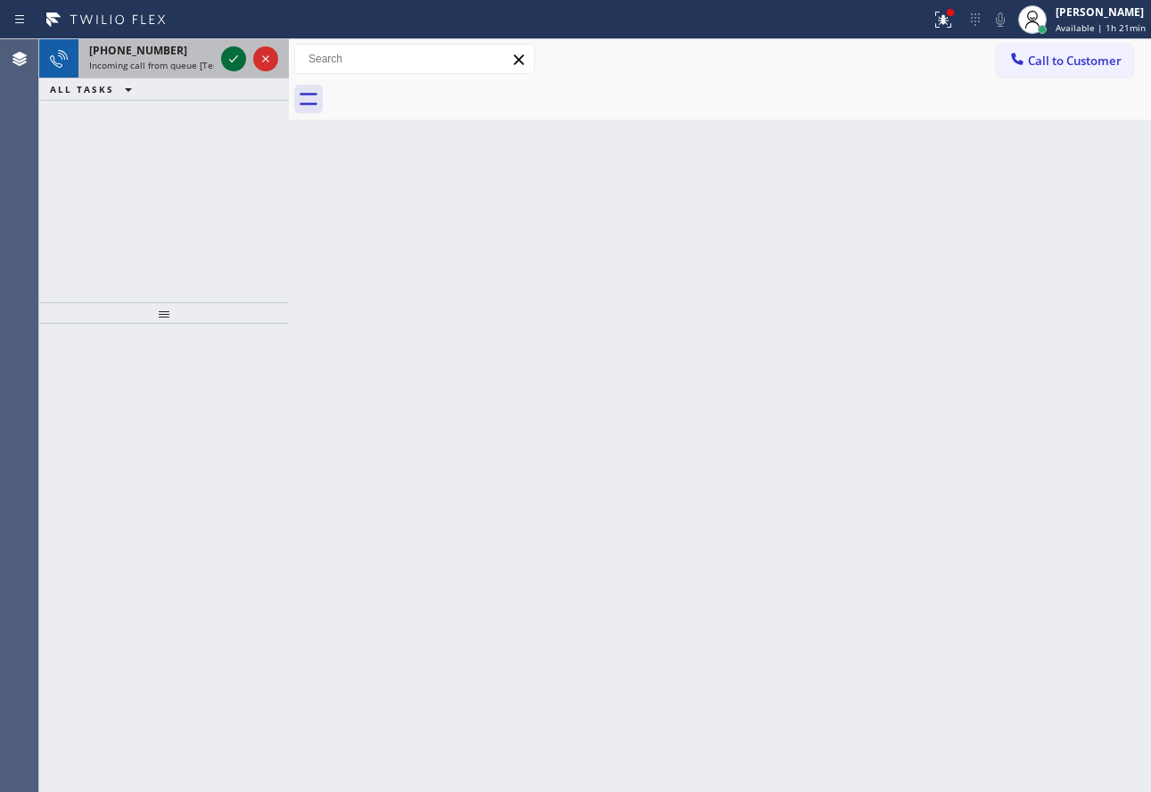
click at [230, 61] on icon at bounding box center [233, 58] width 9 height 7
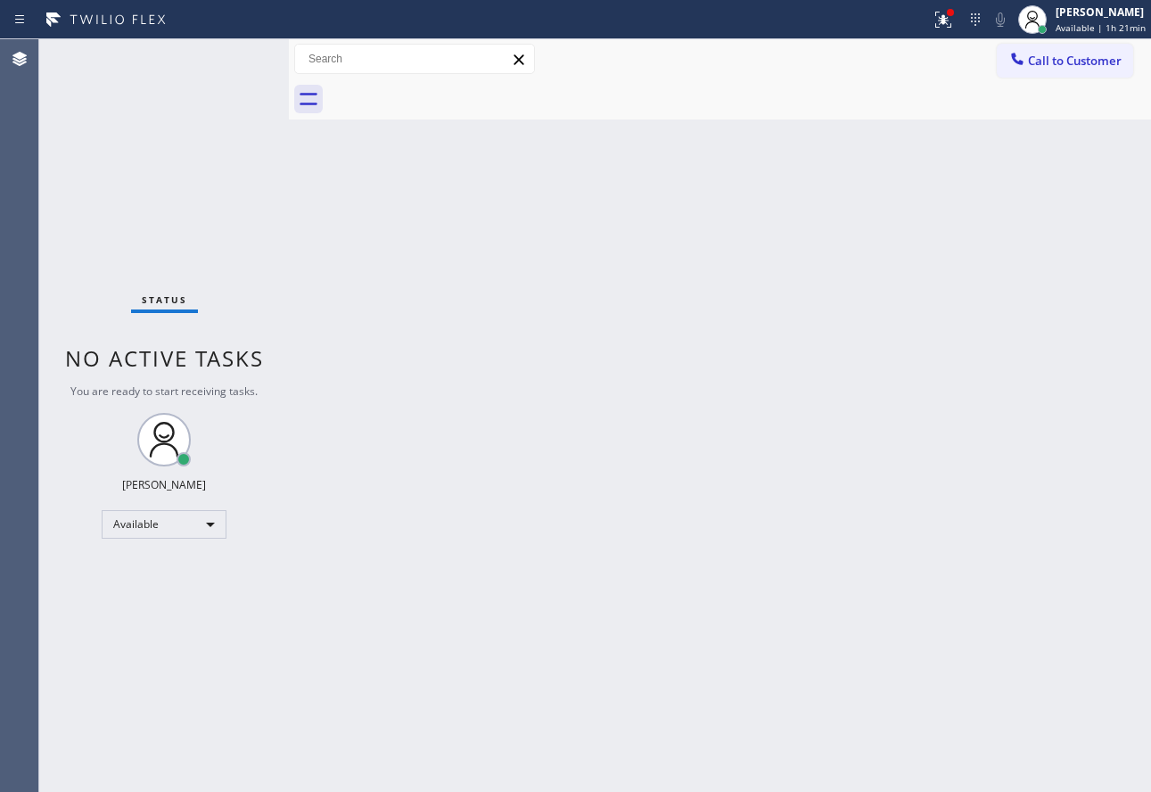
click at [232, 67] on div "Status No active tasks You are ready to start receiving tasks. [PERSON_NAME] Av…" at bounding box center [164, 415] width 250 height 753
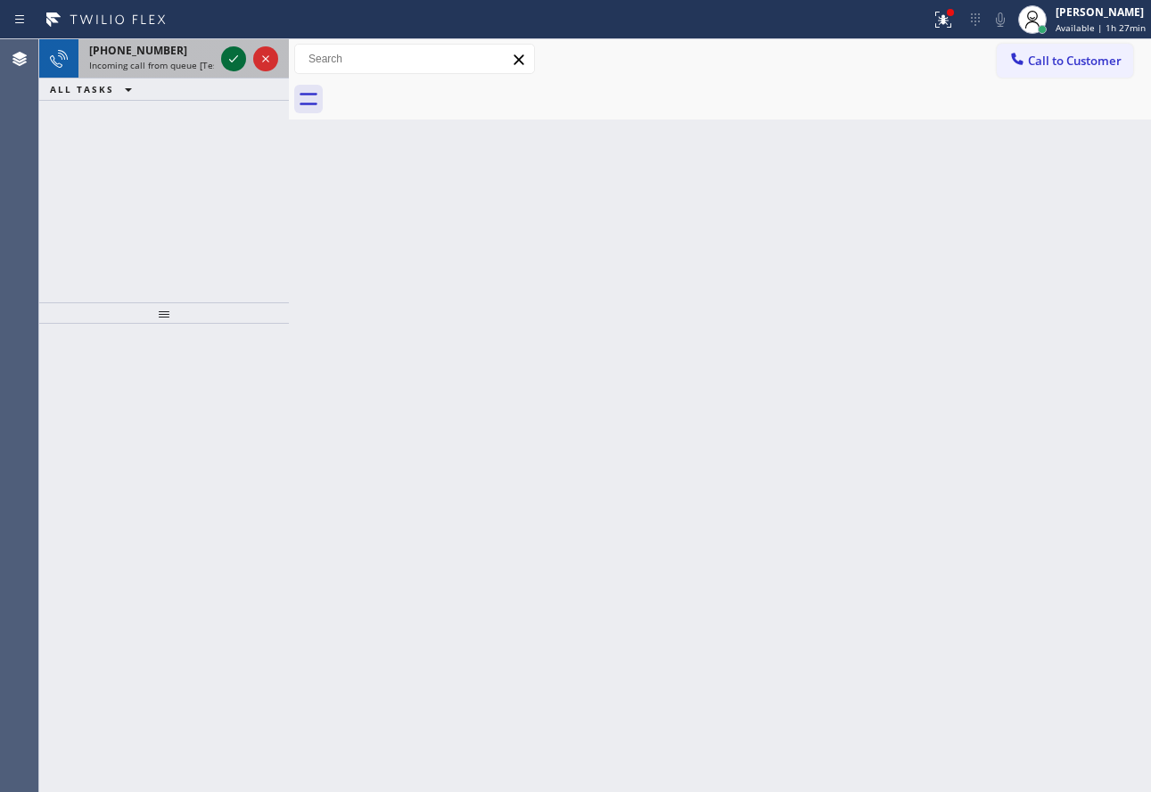
click at [233, 68] on icon at bounding box center [233, 58] width 21 height 21
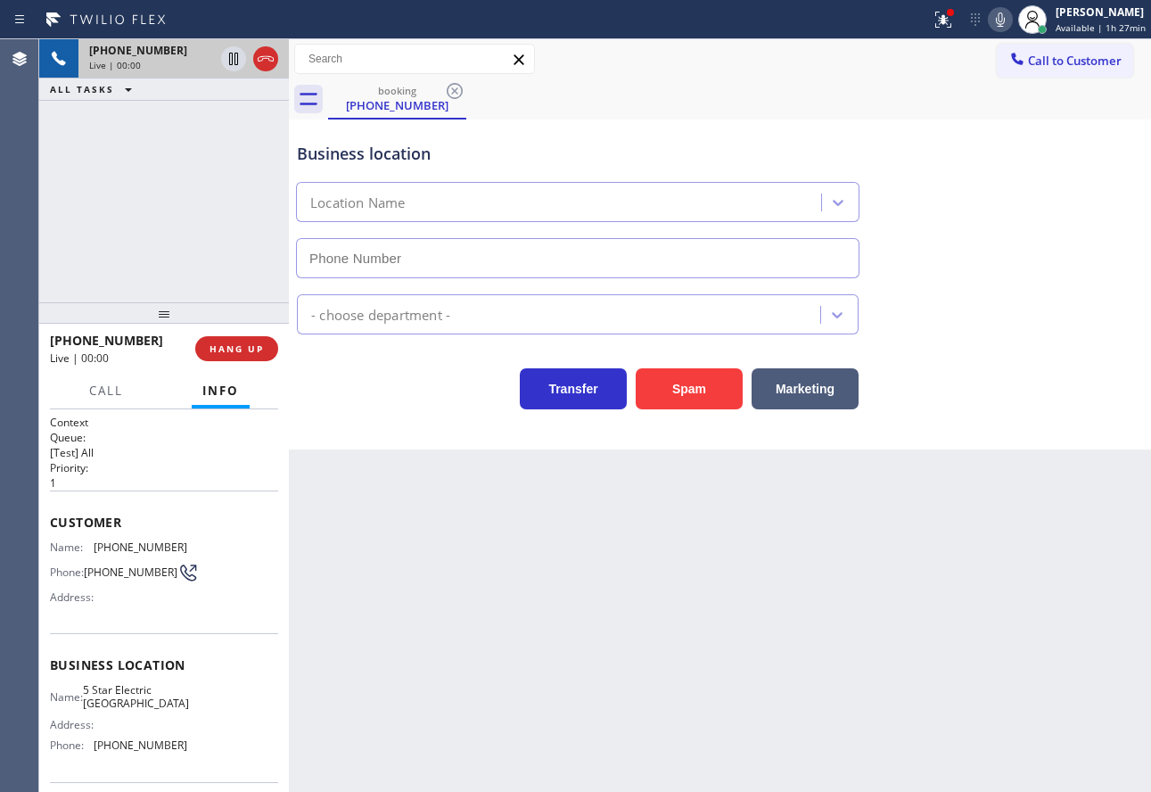
type input "[PHONE_NUMBER]"
click at [1000, 20] on icon at bounding box center [1000, 19] width 21 height 21
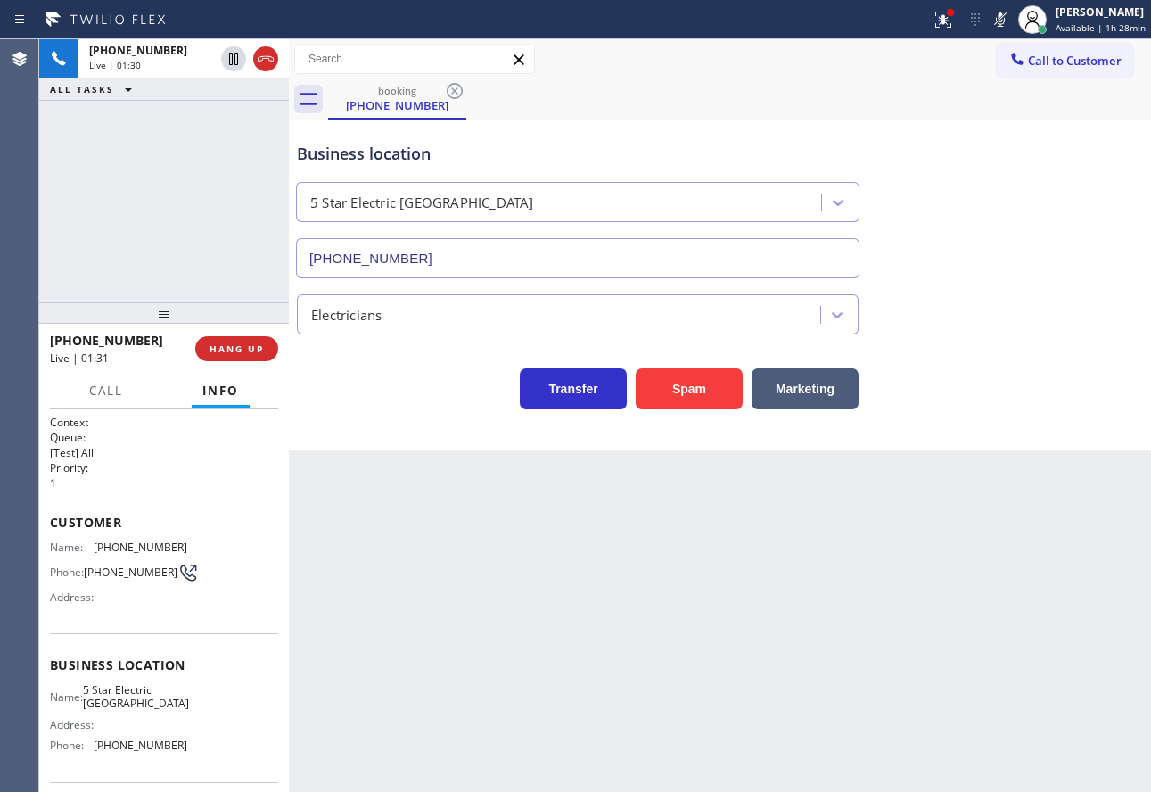
drag, startPoint x: 235, startPoint y: 61, endPoint x: 251, endPoint y: 187, distance: 127.7
click at [235, 61] on icon at bounding box center [233, 59] width 9 height 12
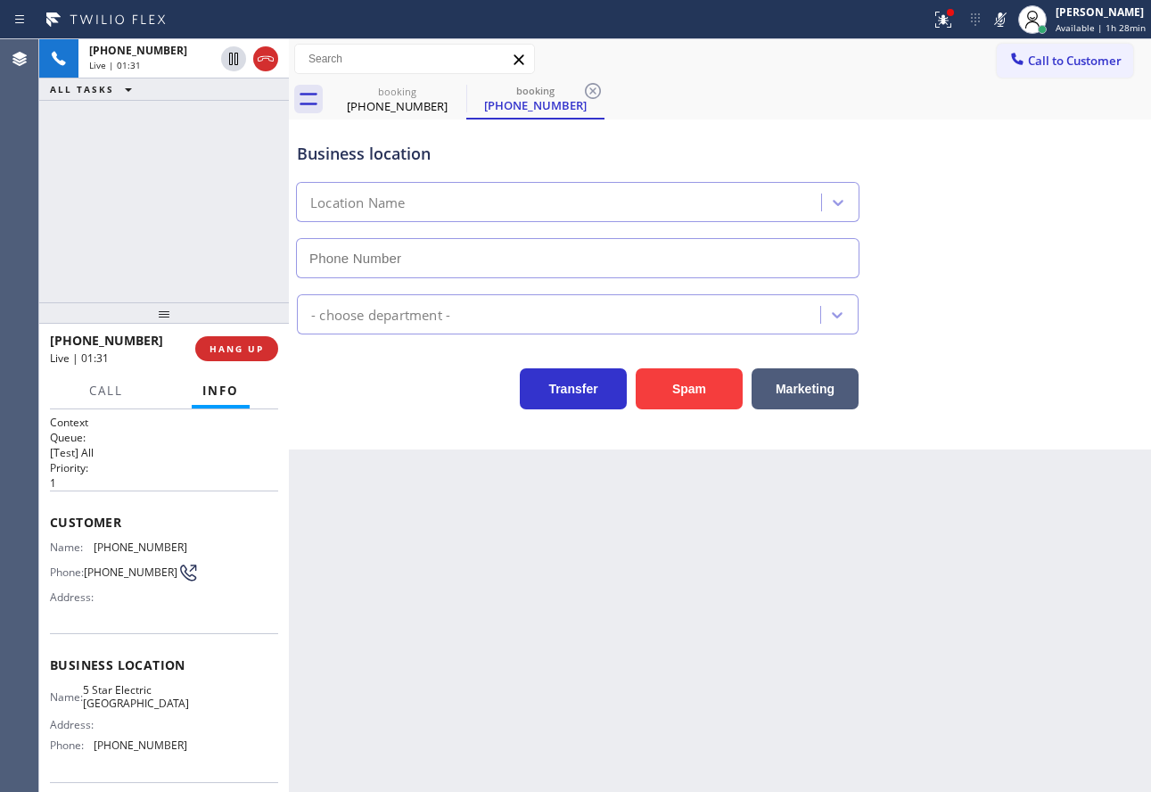
type input "[PHONE_NUMBER]"
click at [1007, 16] on rect at bounding box center [1000, 18] width 12 height 12
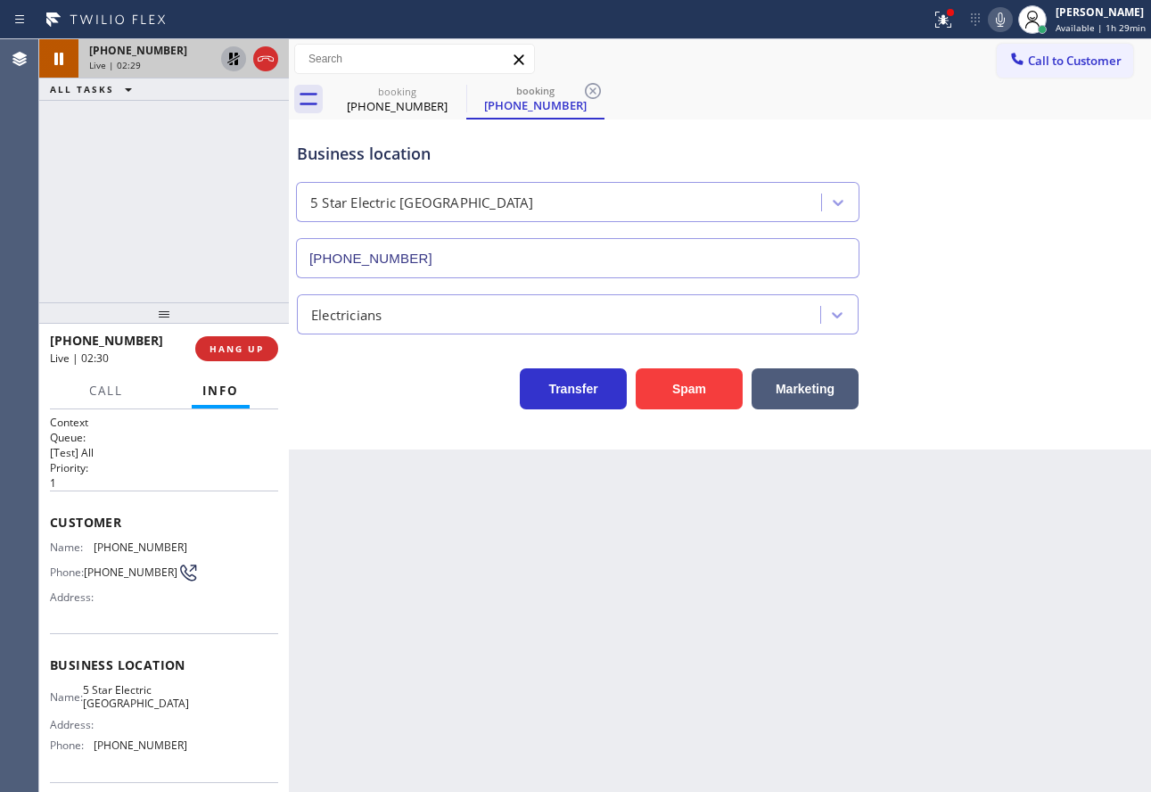
click at [229, 60] on icon at bounding box center [233, 59] width 12 height 12
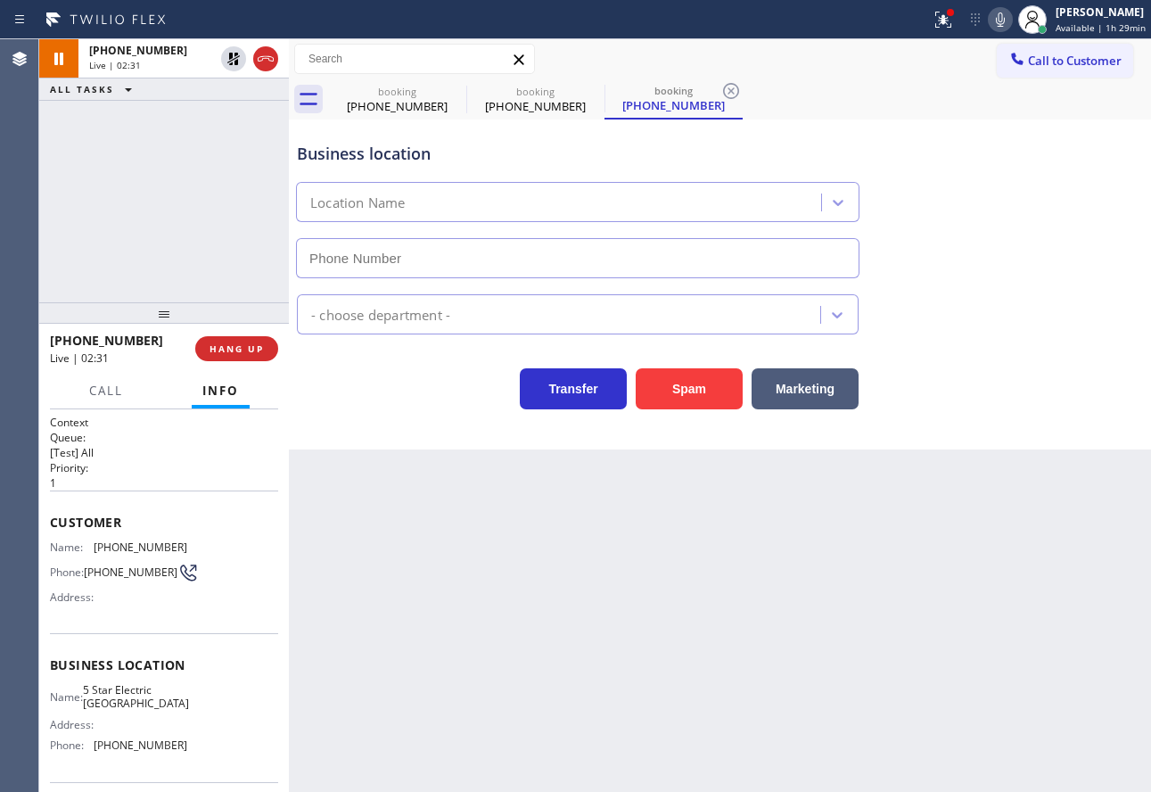
type input "[PHONE_NUMBER]"
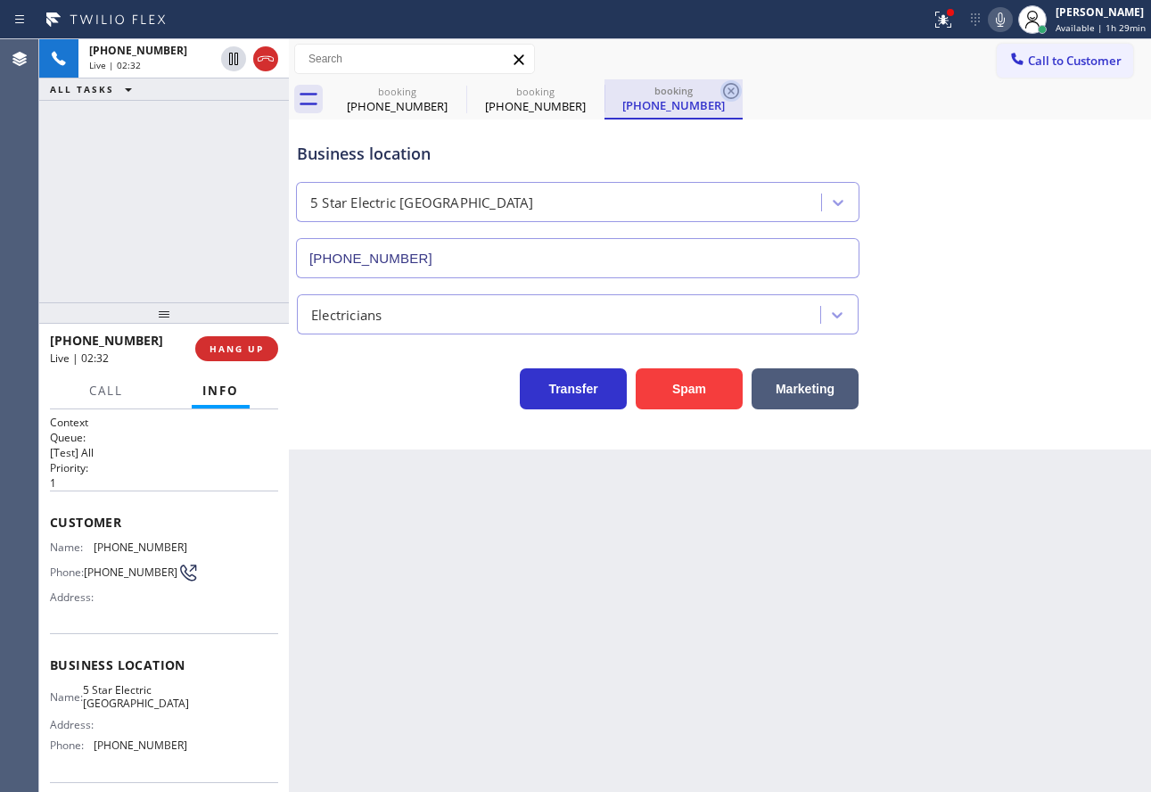
click at [733, 92] on icon at bounding box center [731, 91] width 16 height 16
click at [594, 87] on icon at bounding box center [592, 90] width 21 height 21
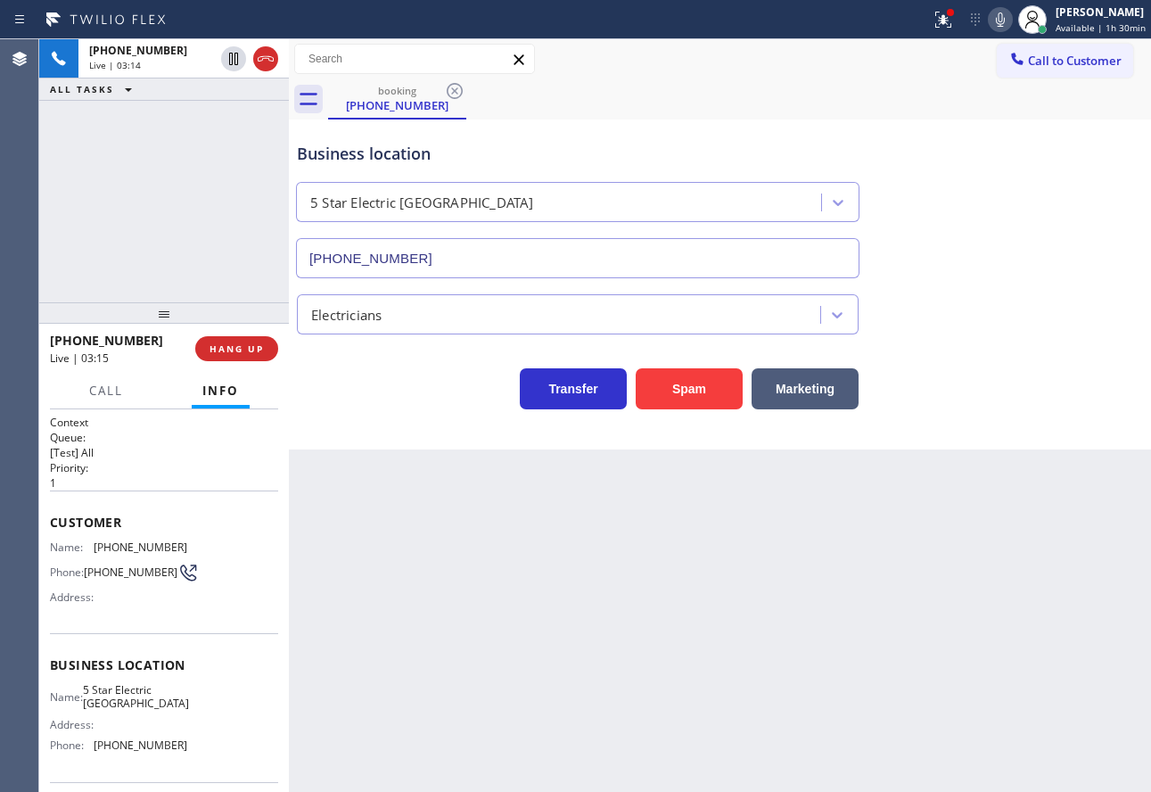
click at [142, 543] on span "[PHONE_NUMBER]" at bounding box center [141, 546] width 94 height 13
copy span "[PHONE_NUMBER]"
click at [141, 549] on span "[PHONE_NUMBER]" at bounding box center [141, 546] width 94 height 13
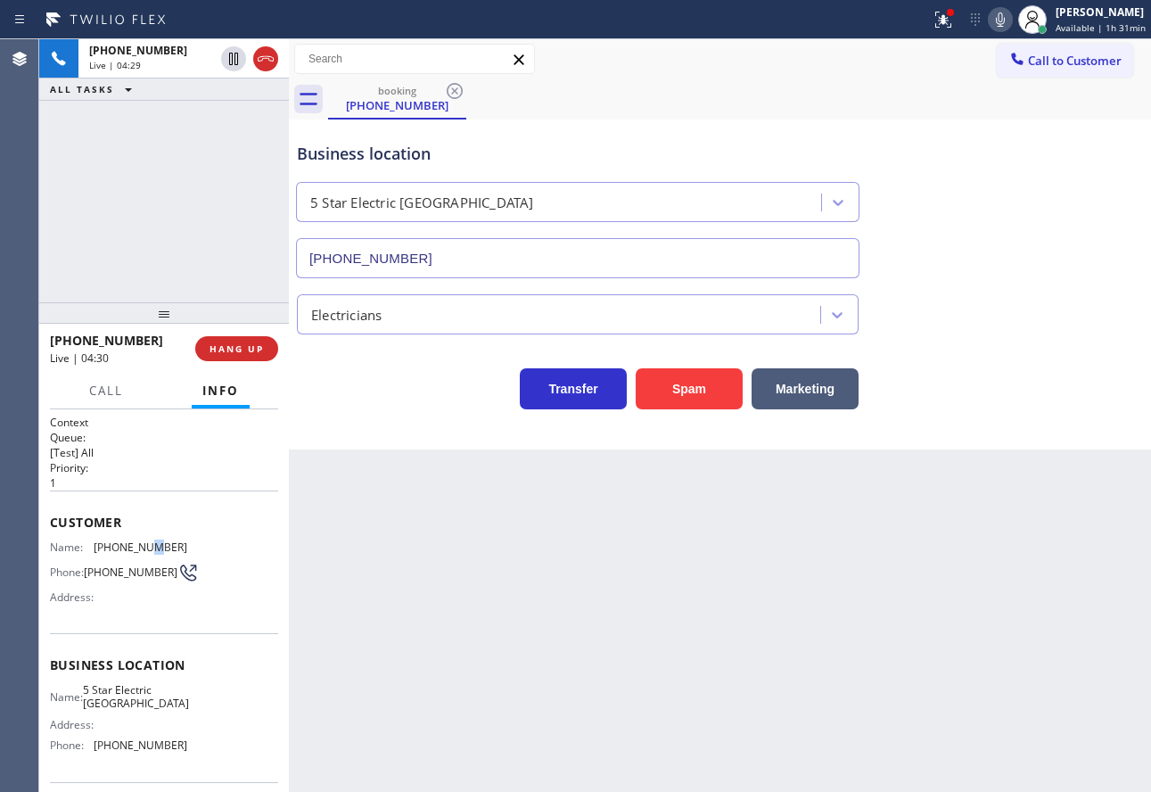
click at [141, 549] on span "[PHONE_NUMBER]" at bounding box center [141, 546] width 94 height 13
click at [153, 550] on span "[PHONE_NUMBER]" at bounding box center [141, 546] width 94 height 13
copy span "[PHONE_NUMBER]"
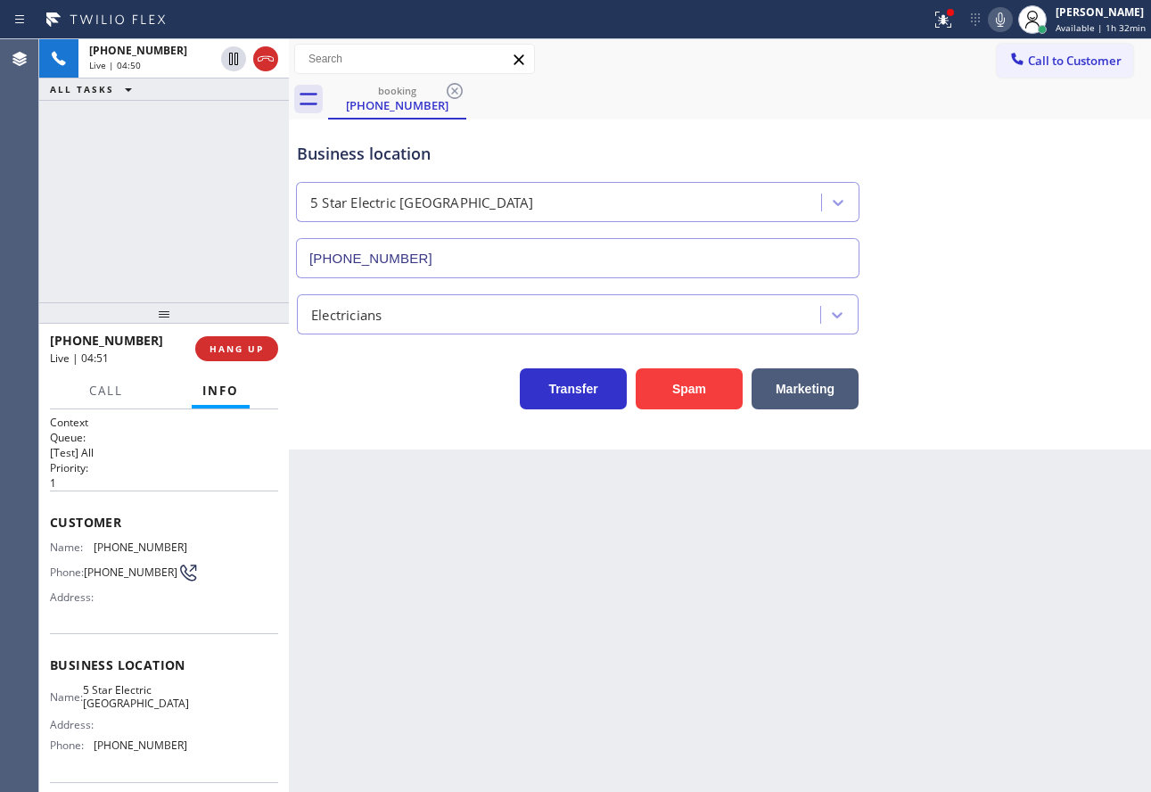
click at [125, 747] on span "[PHONE_NUMBER]" at bounding box center [141, 744] width 94 height 13
copy span "[PHONE_NUMBER]"
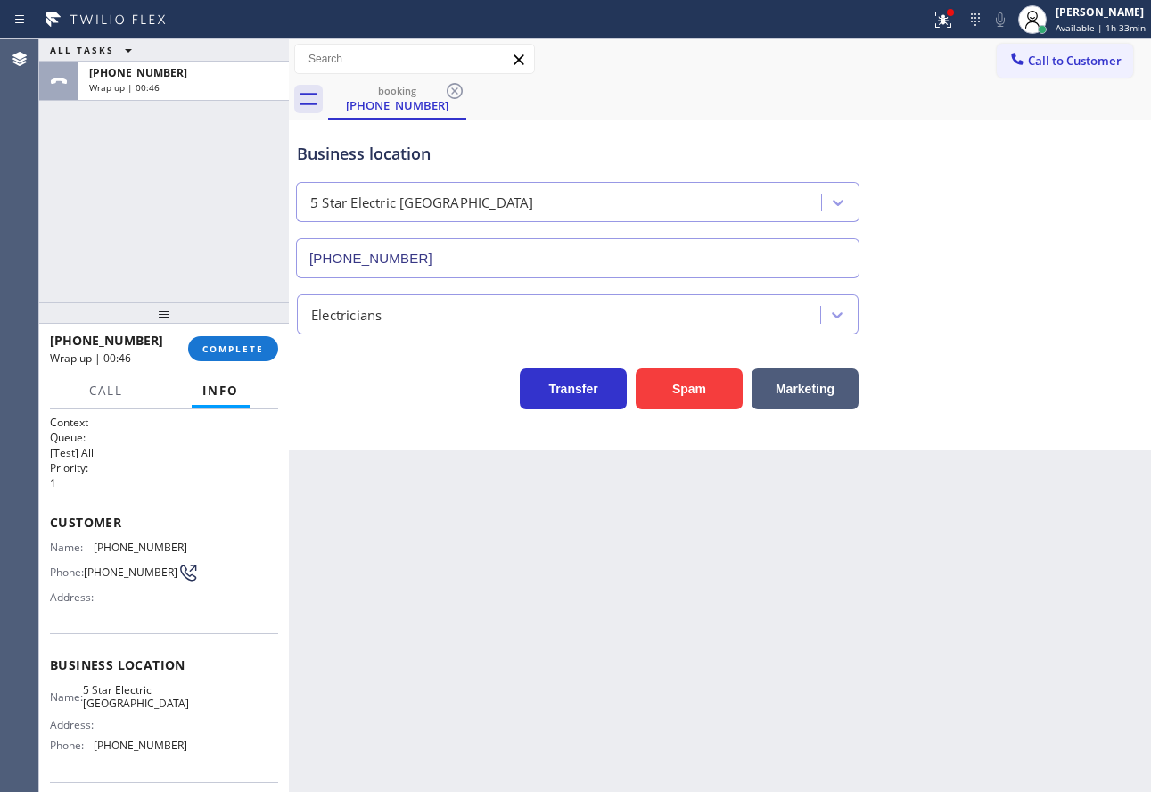
click at [140, 701] on span "5 Star Electric [GEOGRAPHIC_DATA]" at bounding box center [136, 697] width 106 height 28
copy span "5 Star Electric [GEOGRAPHIC_DATA]"
click at [260, 345] on span "COMPLETE" at bounding box center [233, 348] width 62 height 12
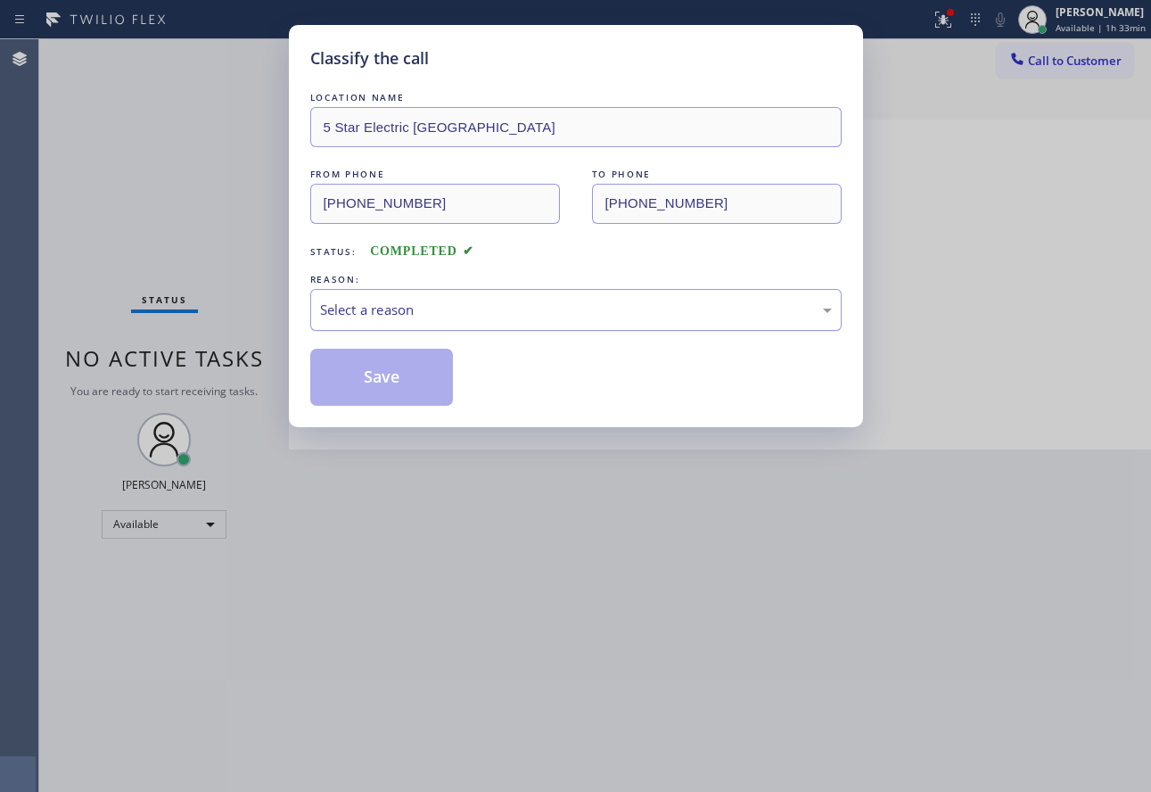
click at [370, 313] on div "Select a reason" at bounding box center [576, 310] width 512 height 21
click at [368, 391] on button "Save" at bounding box center [382, 377] width 144 height 57
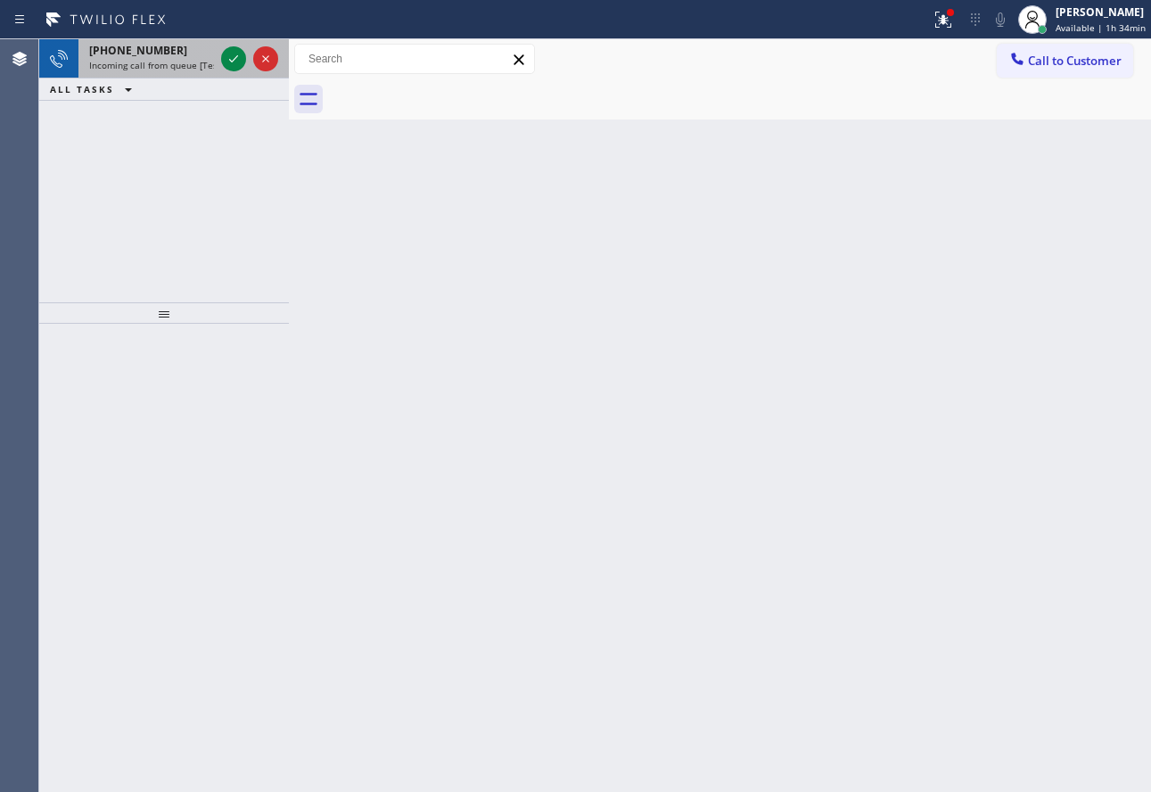
click at [149, 54] on span "[PHONE_NUMBER]" at bounding box center [138, 50] width 98 height 15
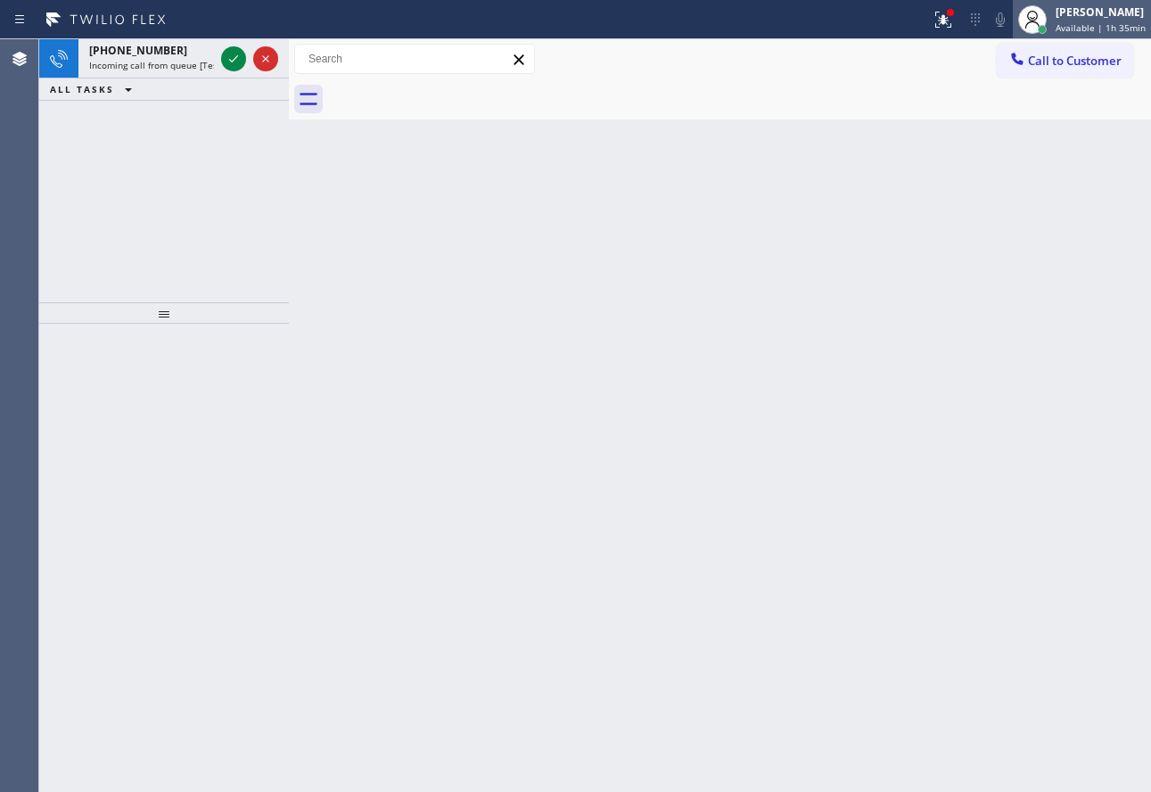
click at [1084, 20] on div "[PERSON_NAME] Available | 1h 35min" at bounding box center [1101, 19] width 99 height 31
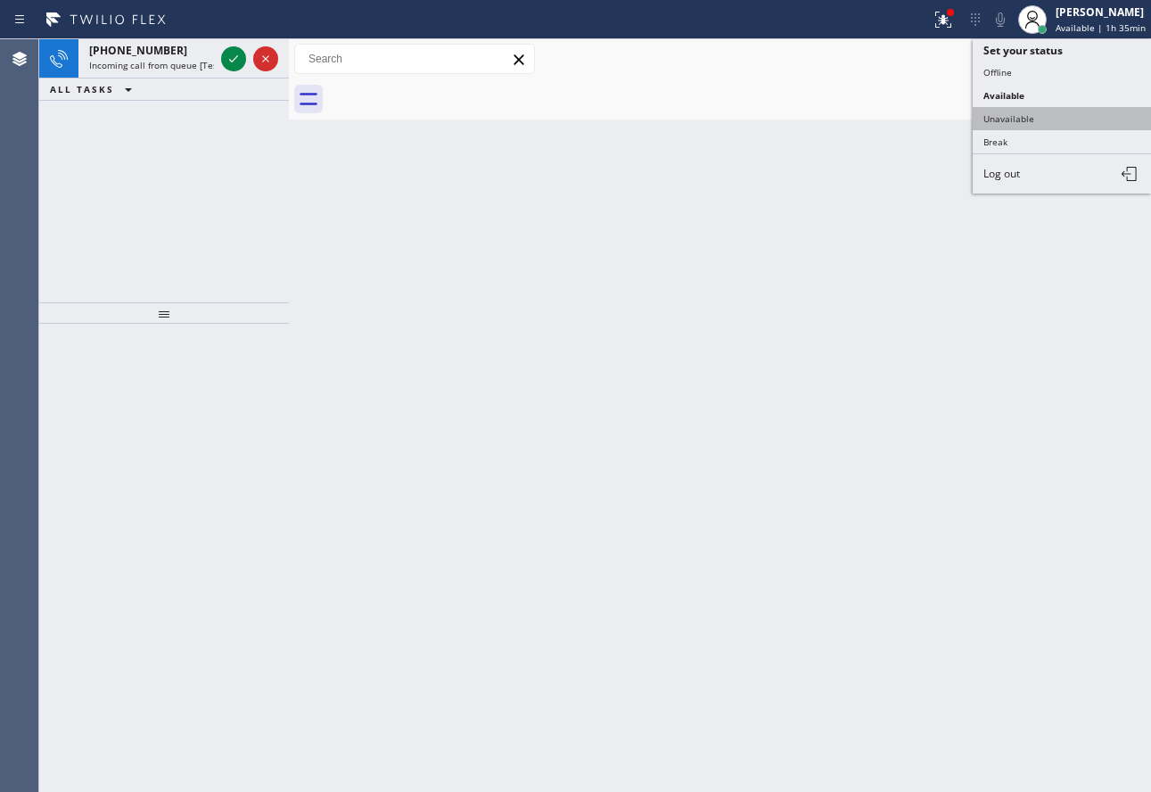
click at [1011, 120] on button "Unavailable" at bounding box center [1062, 118] width 178 height 23
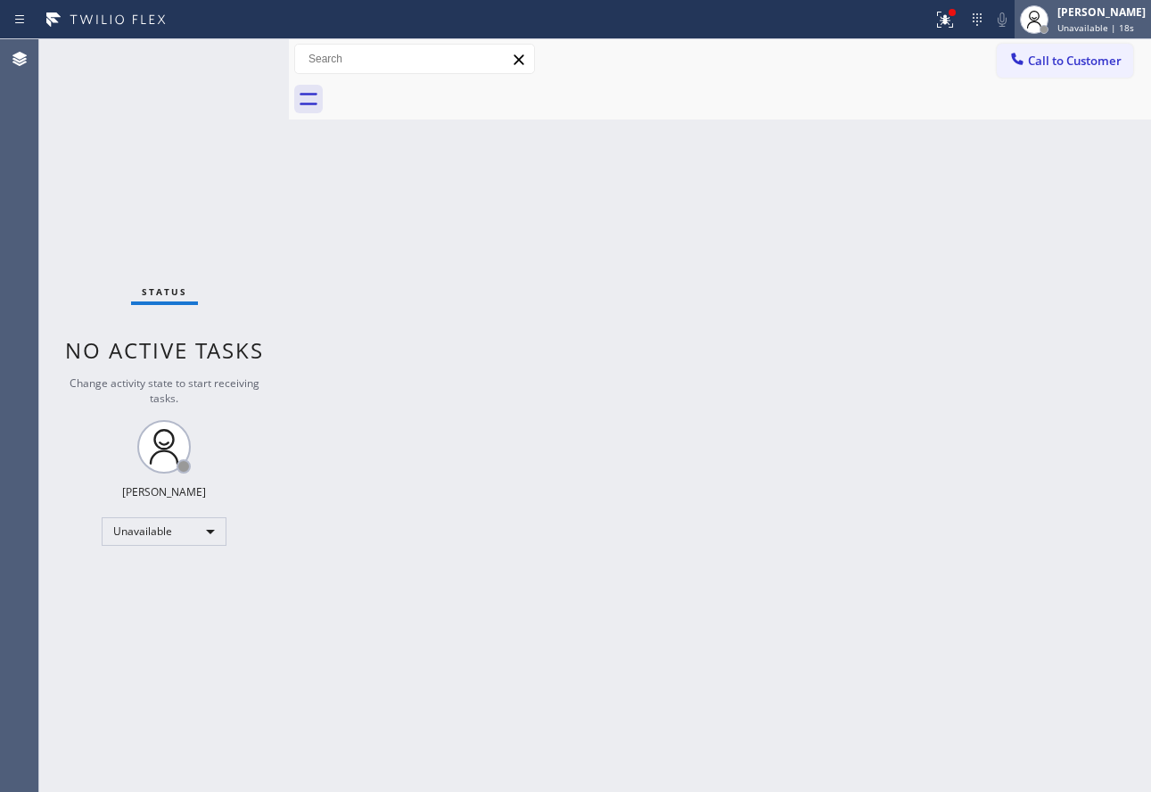
click at [1076, 31] on span "Unavailable | 18s" at bounding box center [1096, 27] width 77 height 12
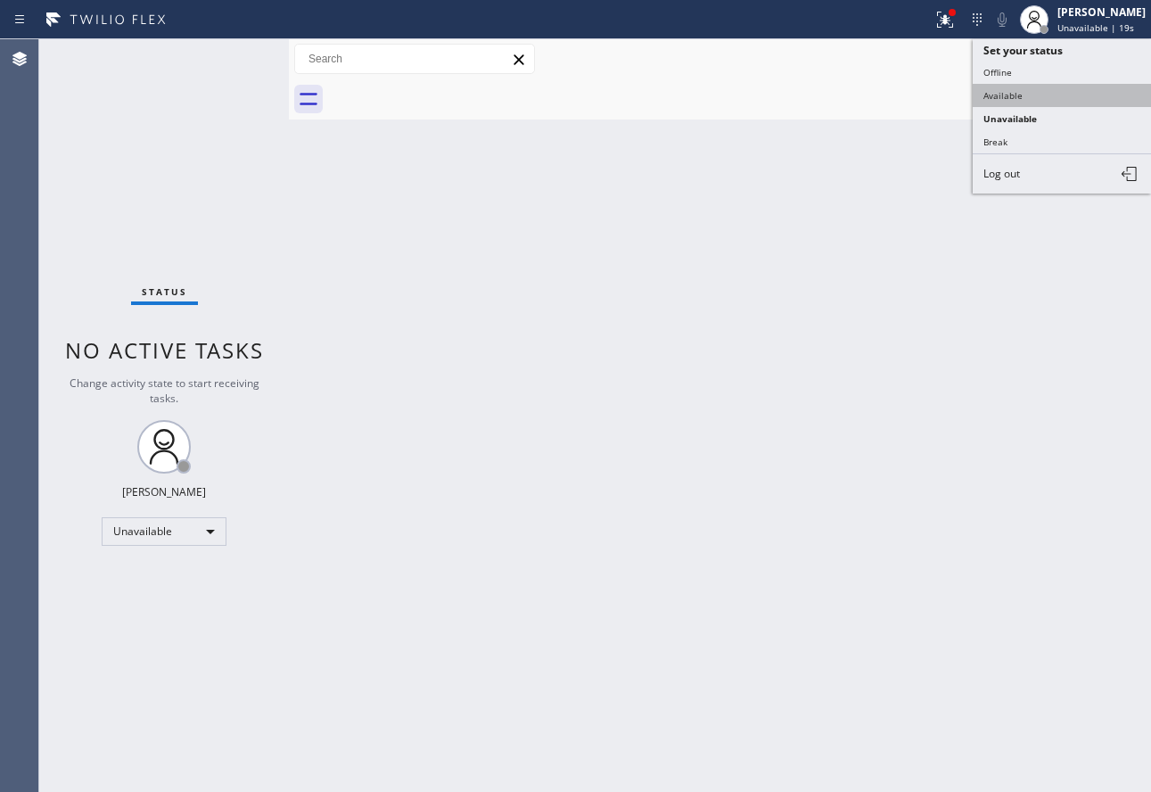
click at [1028, 96] on button "Available" at bounding box center [1062, 95] width 178 height 23
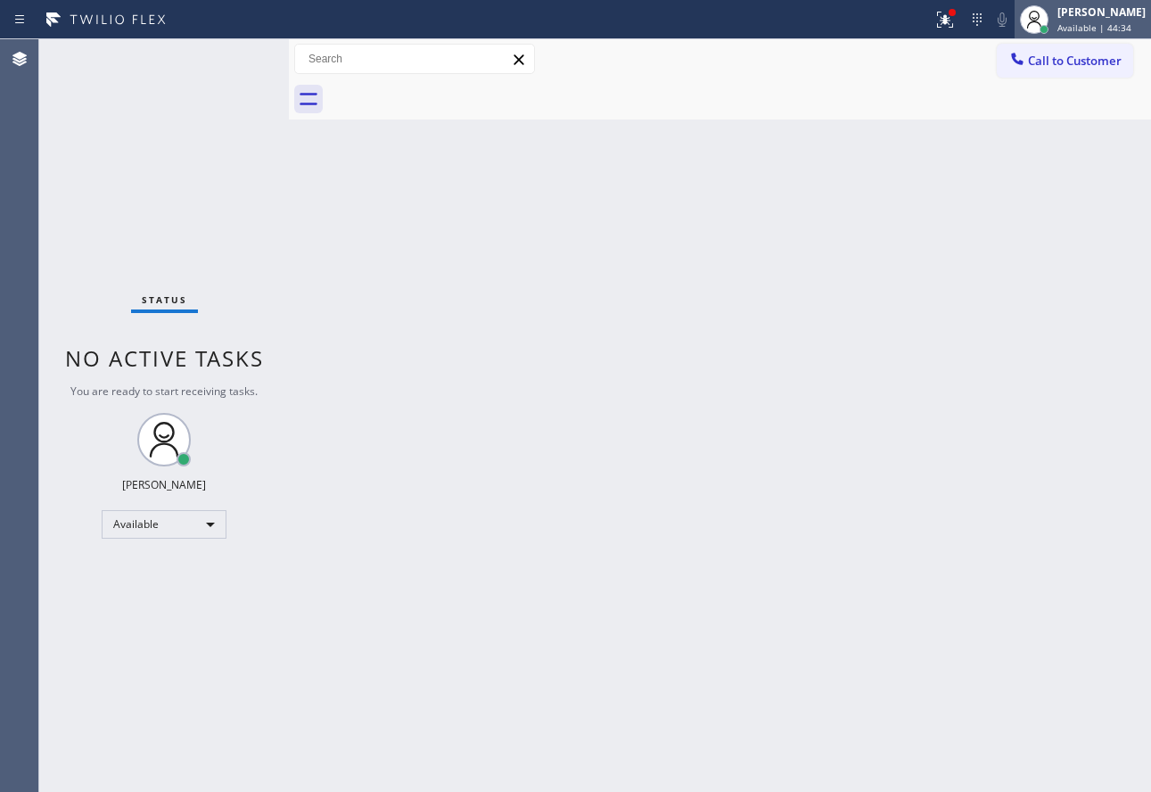
click at [1103, 17] on div "[PERSON_NAME]" at bounding box center [1102, 11] width 88 height 15
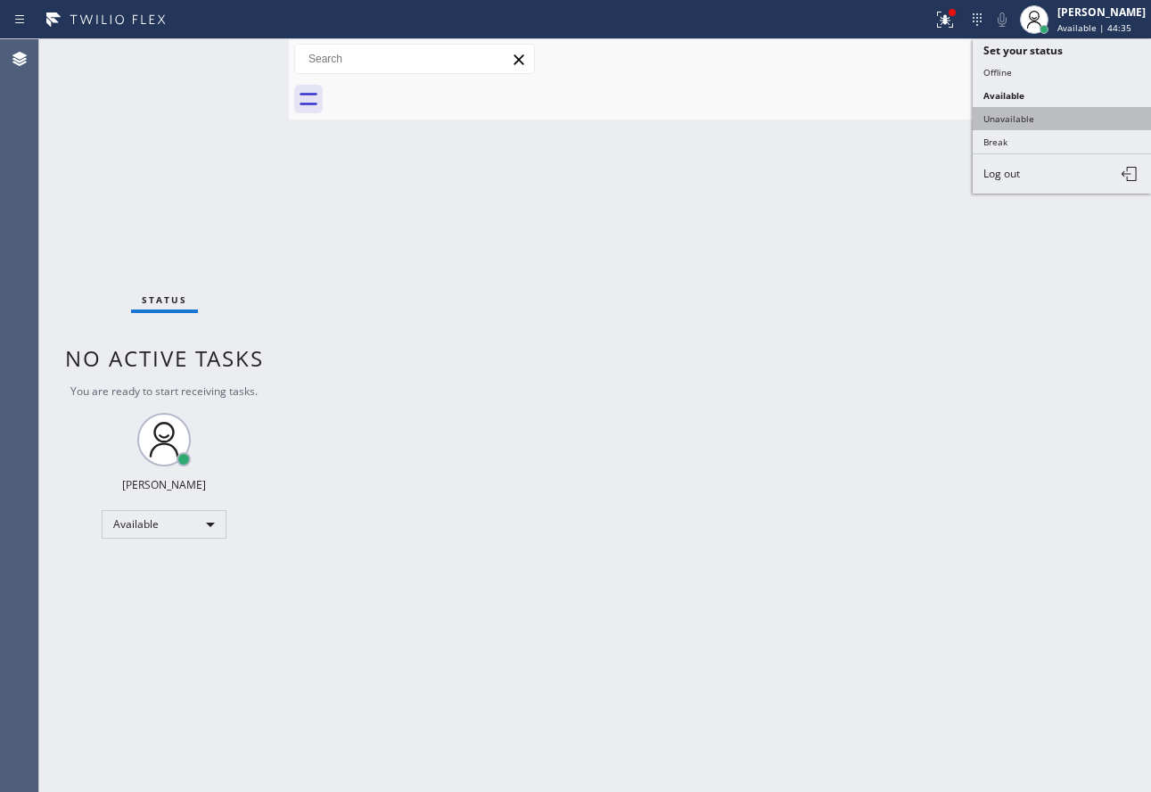
click at [1018, 125] on button "Unavailable" at bounding box center [1062, 118] width 178 height 23
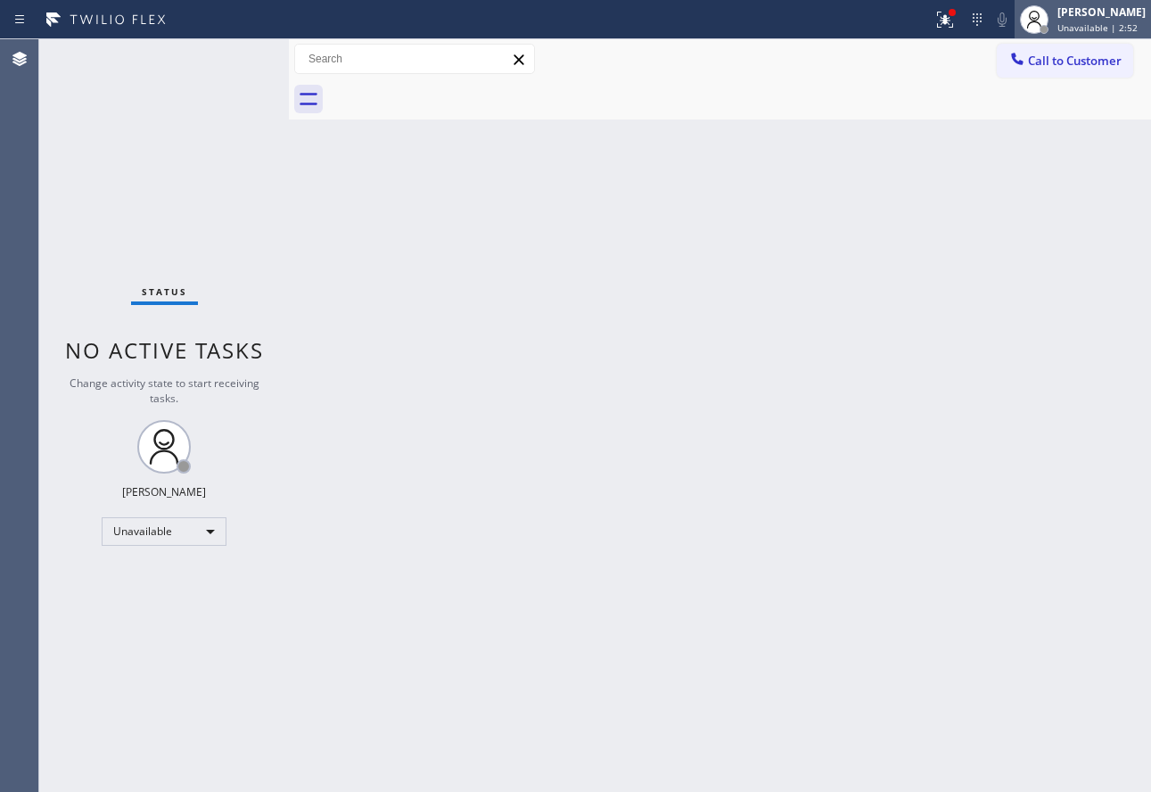
click at [1051, 28] on div at bounding box center [1044, 29] width 12 height 12
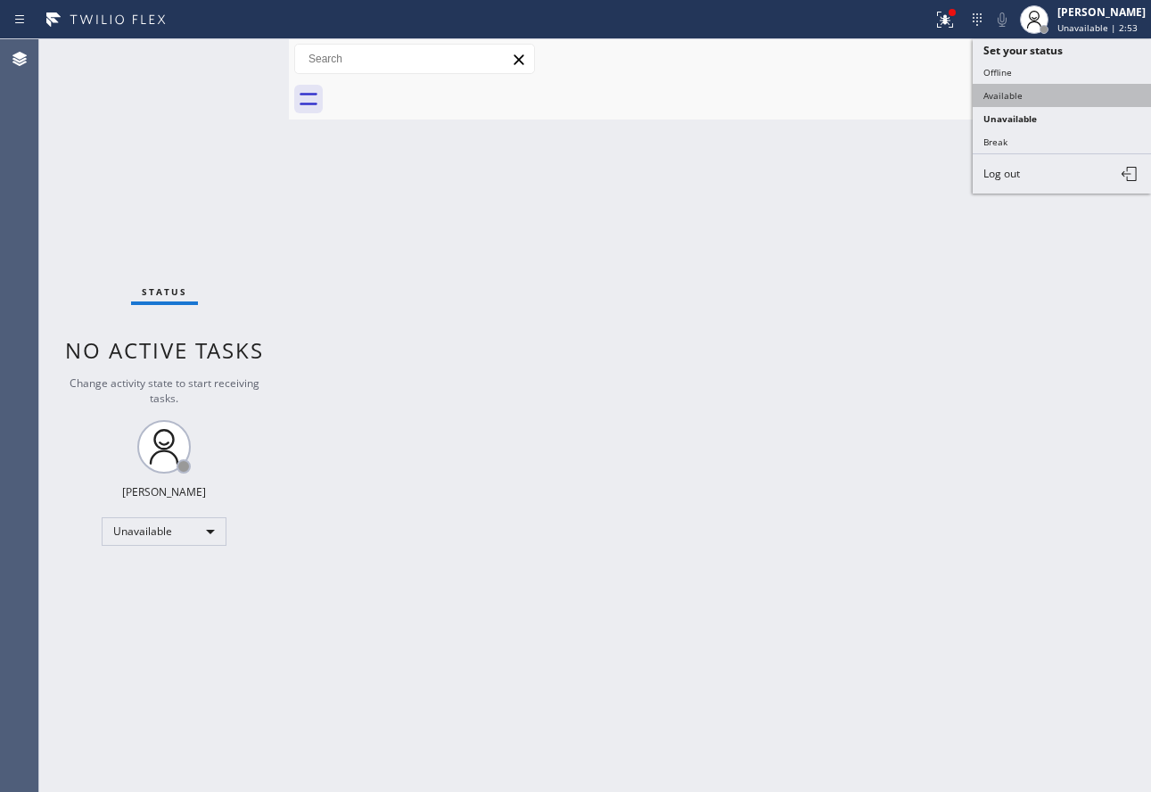
click at [994, 93] on button "Available" at bounding box center [1062, 95] width 178 height 23
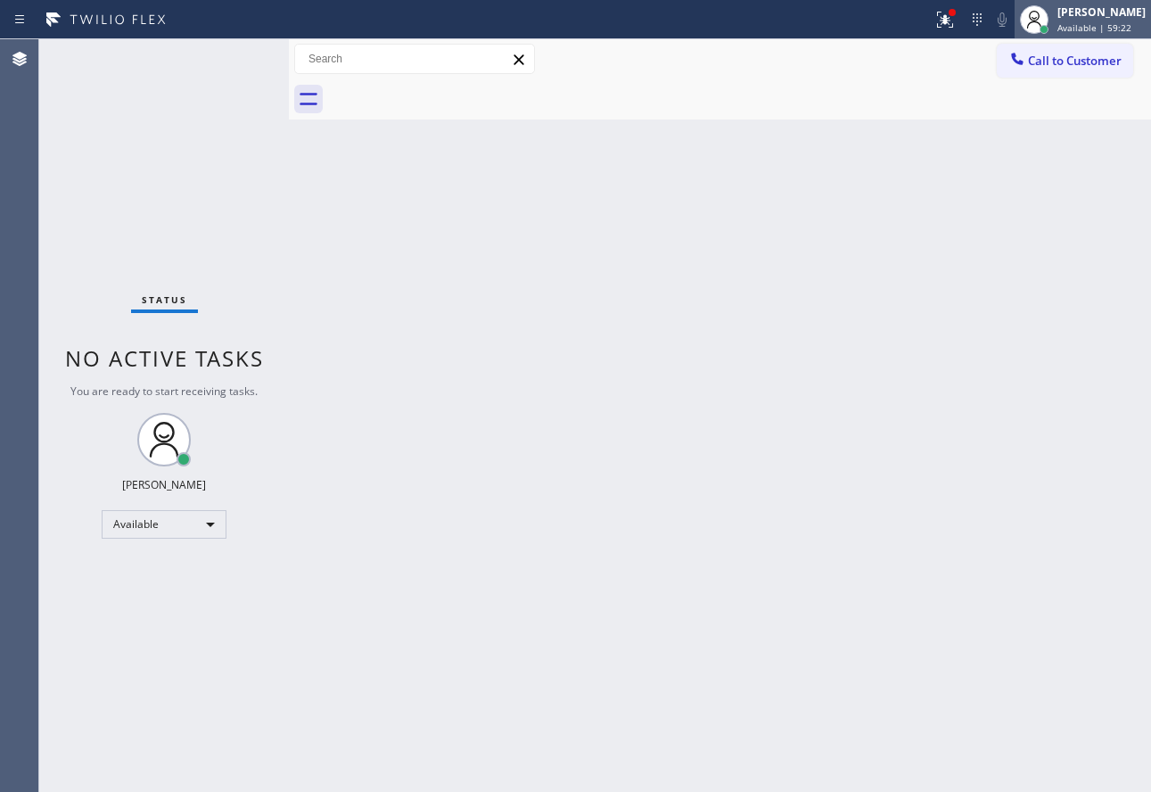
click at [1077, 28] on span "Available | 59:22" at bounding box center [1095, 27] width 74 height 12
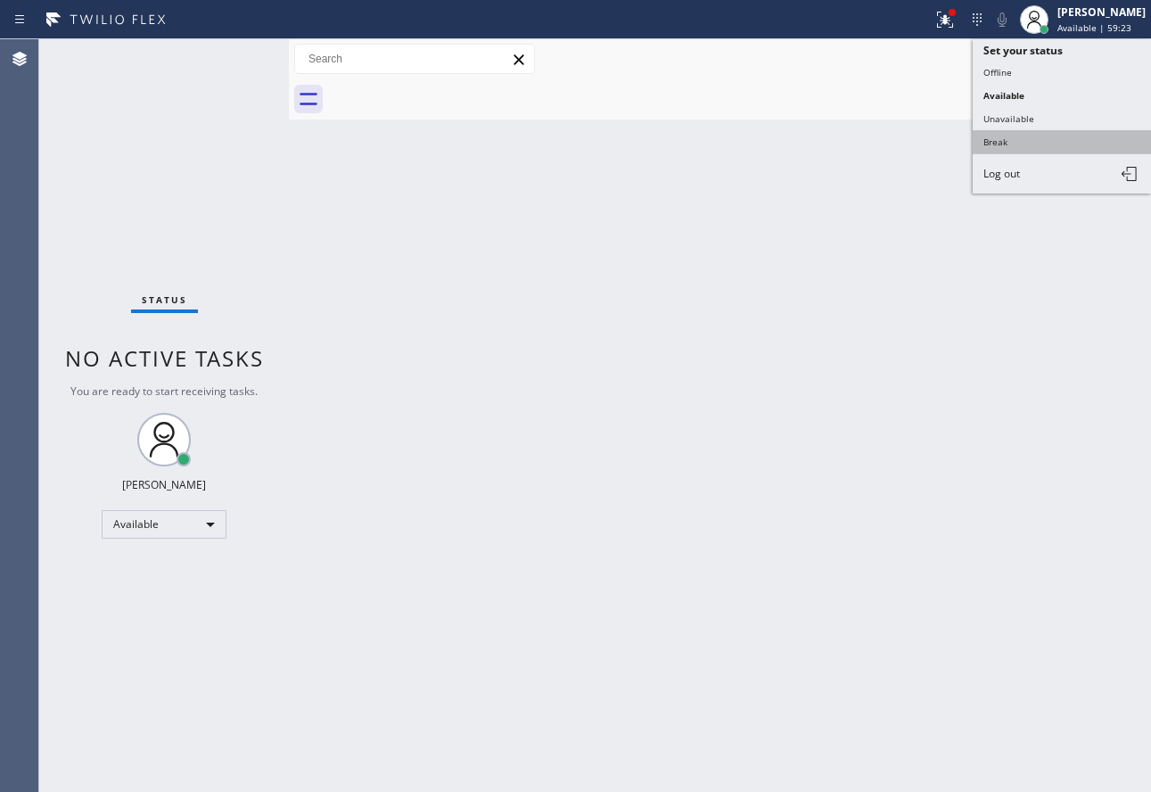
click at [1006, 144] on button "Break" at bounding box center [1062, 141] width 178 height 23
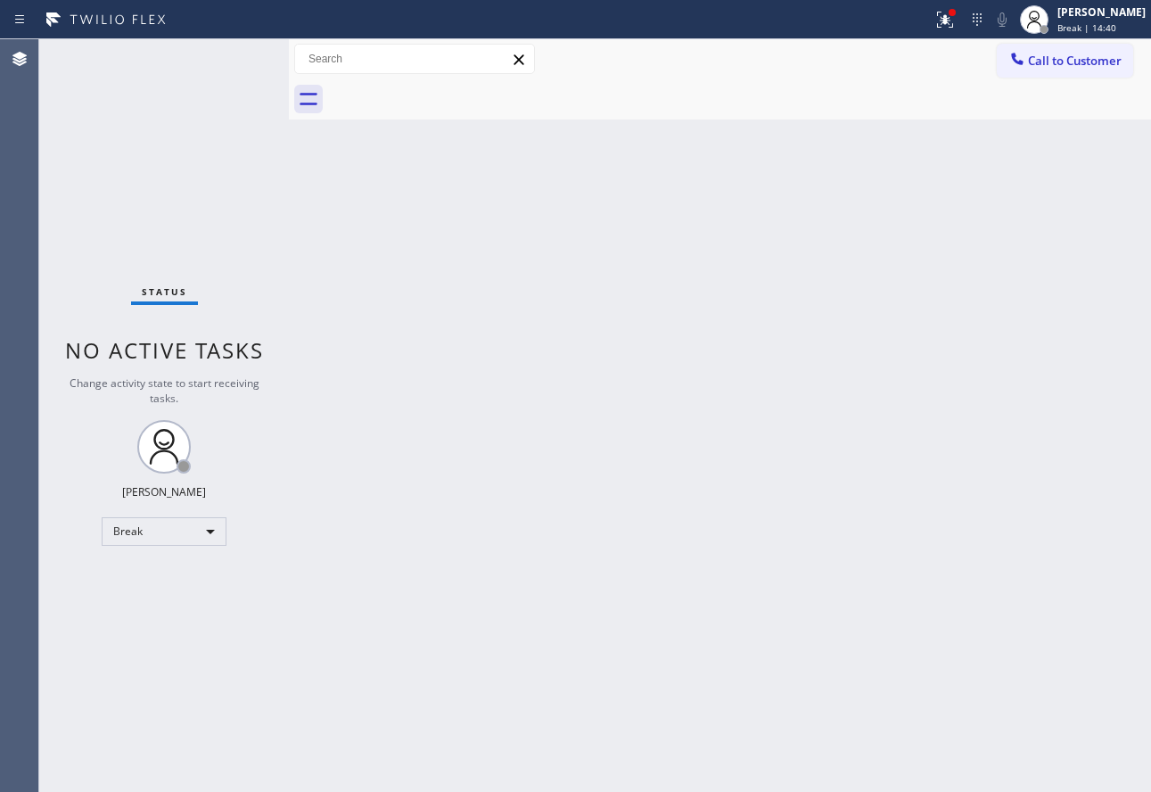
drag, startPoint x: 1075, startPoint y: 12, endPoint x: 1057, endPoint y: 79, distance: 70.1
click at [1054, 12] on div at bounding box center [1034, 19] width 39 height 39
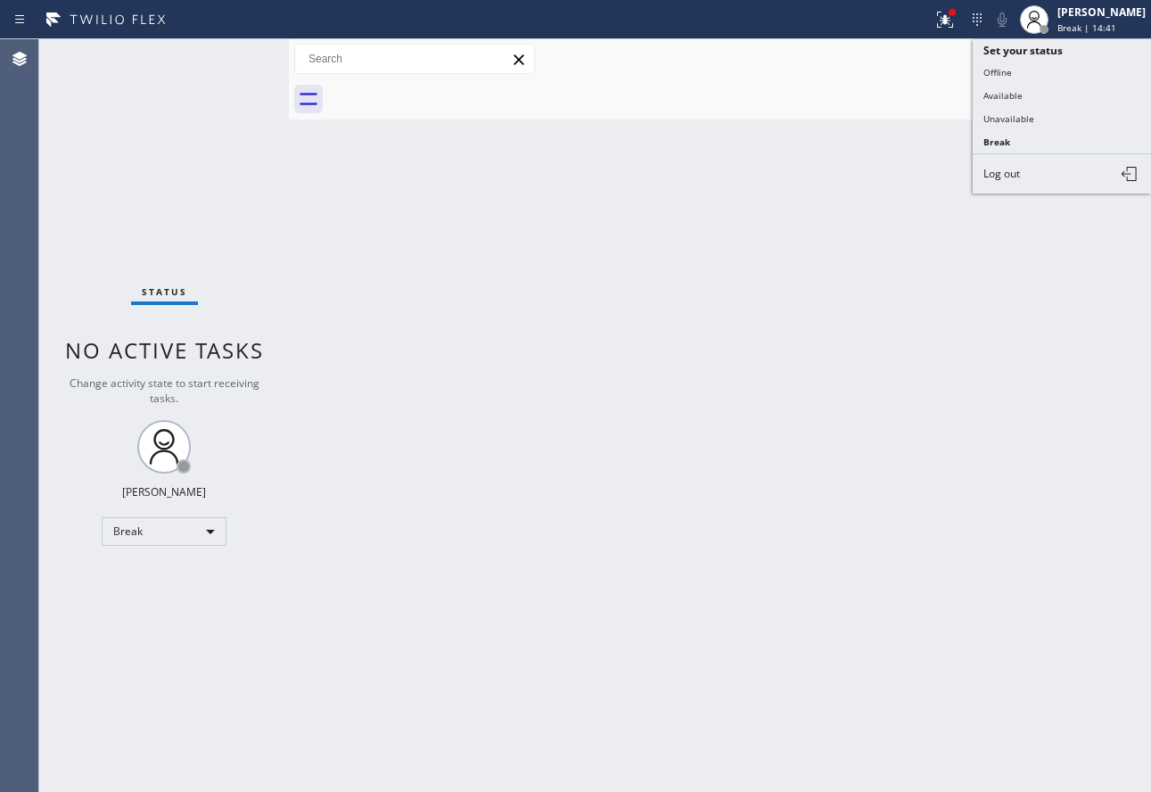
click at [1036, 103] on button "Available" at bounding box center [1062, 95] width 178 height 23
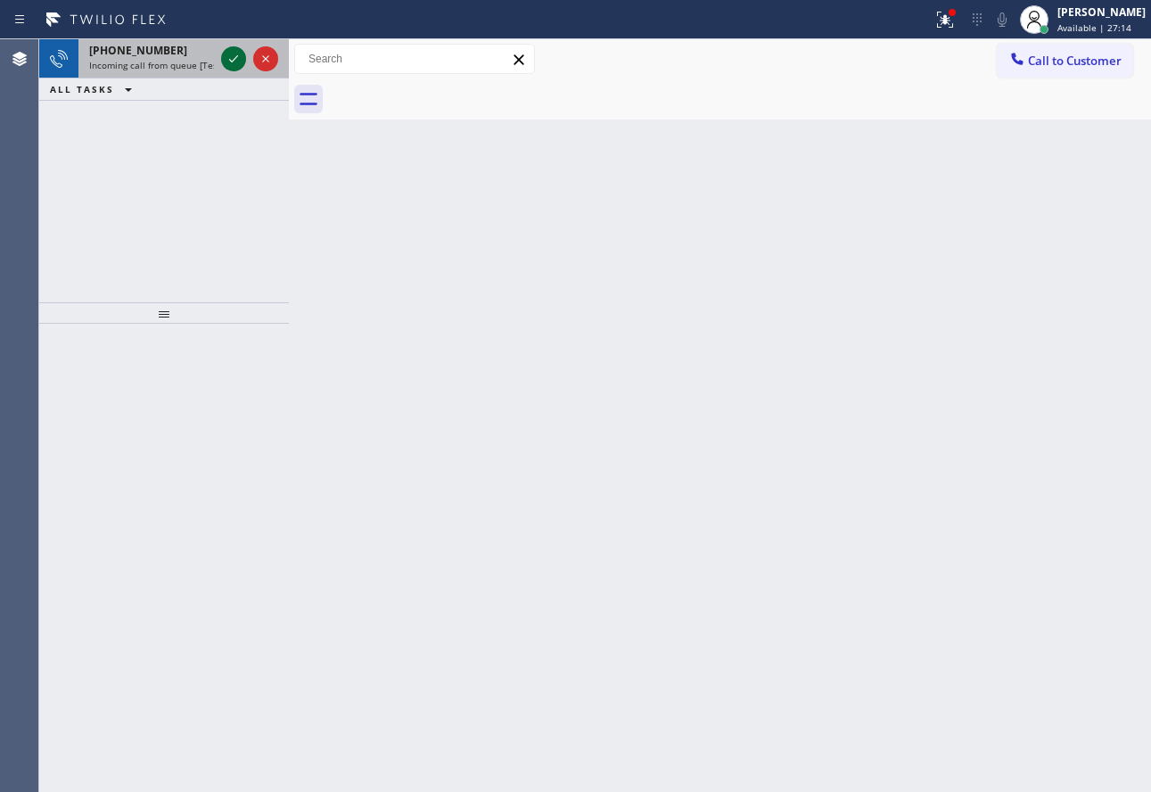
click at [236, 62] on icon at bounding box center [233, 58] width 21 height 21
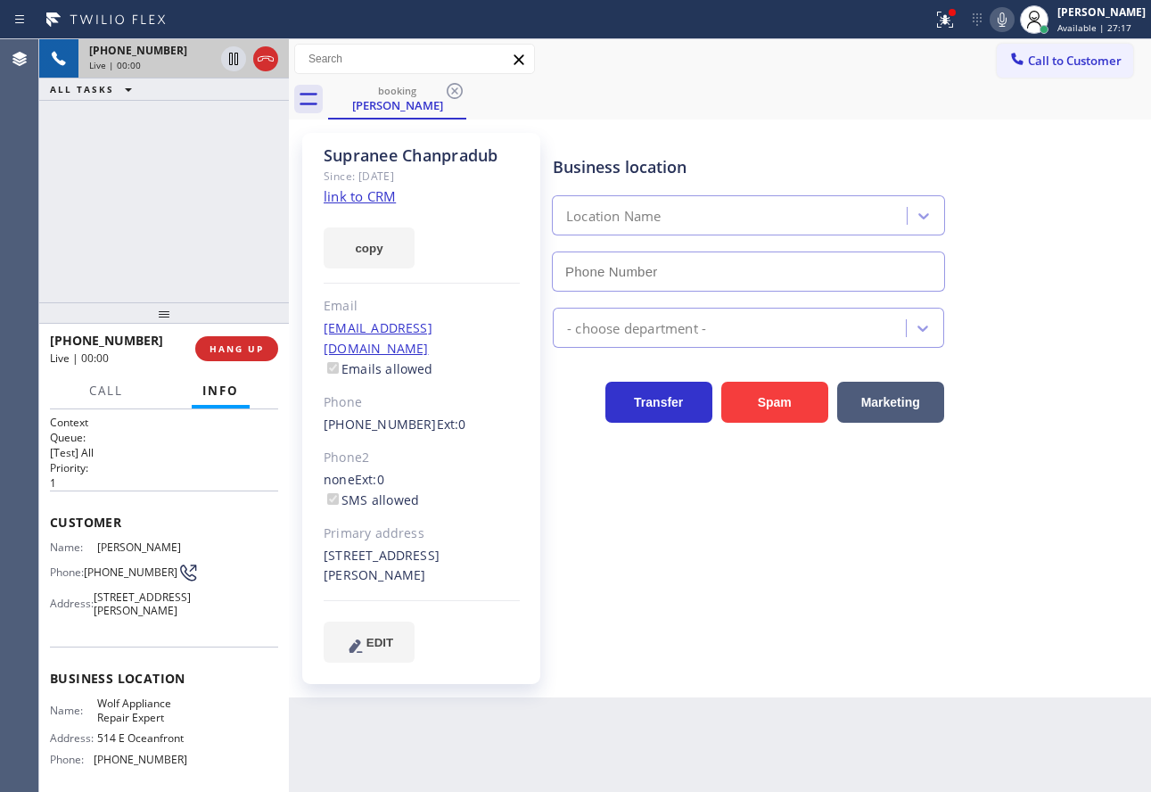
type input "[PHONE_NUMBER]"
click at [373, 194] on link "link to CRM" at bounding box center [360, 196] width 72 height 18
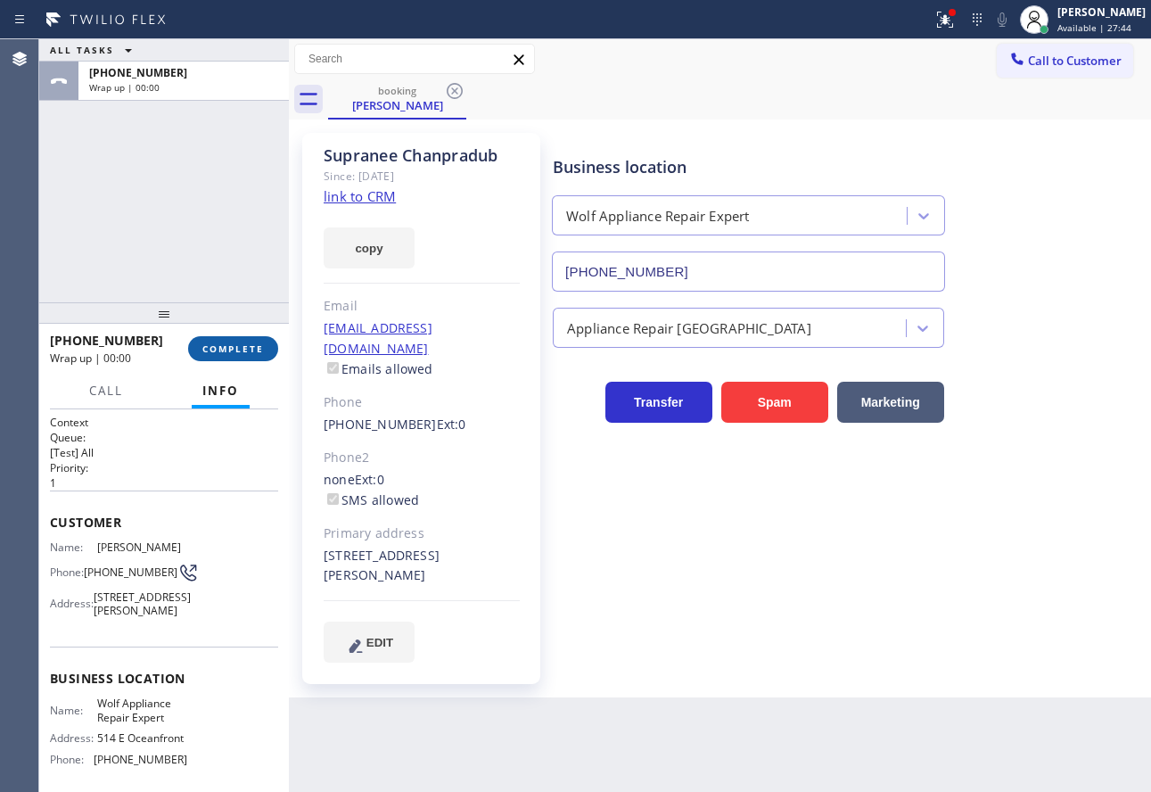
click at [251, 358] on button "COMPLETE" at bounding box center [233, 348] width 90 height 25
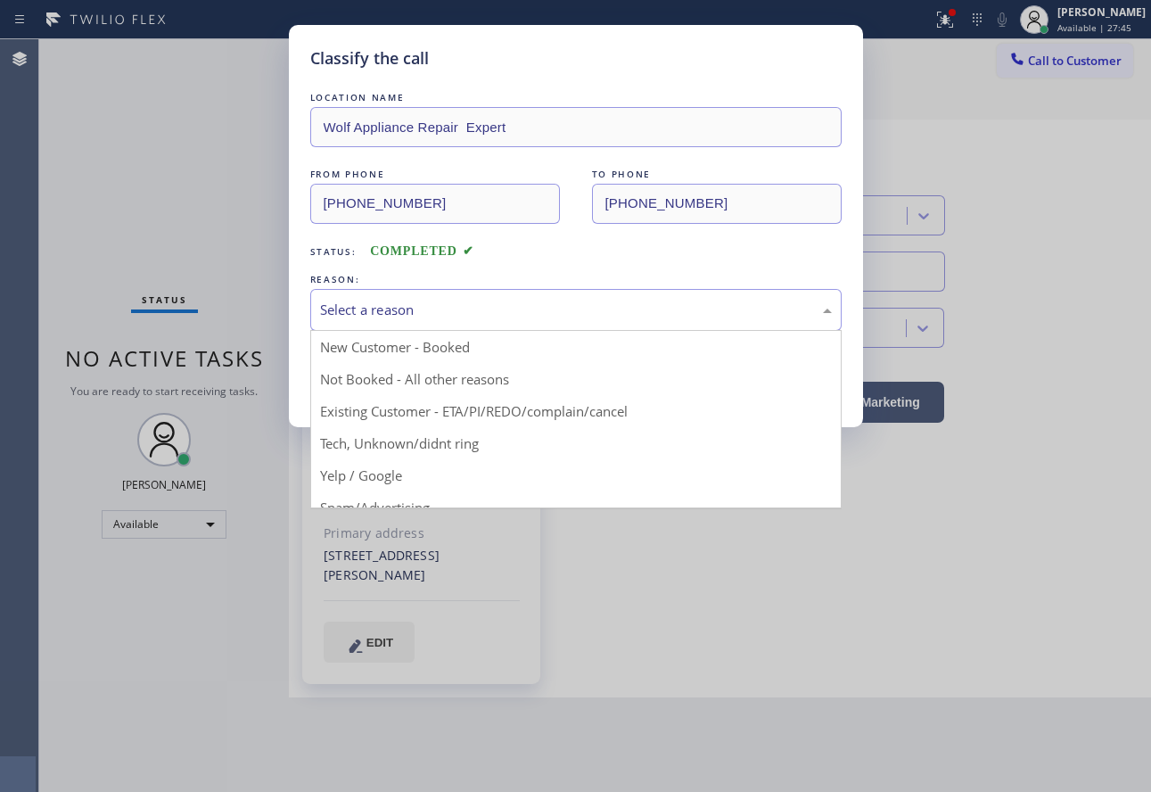
click at [371, 311] on div "Select a reason" at bounding box center [576, 310] width 512 height 21
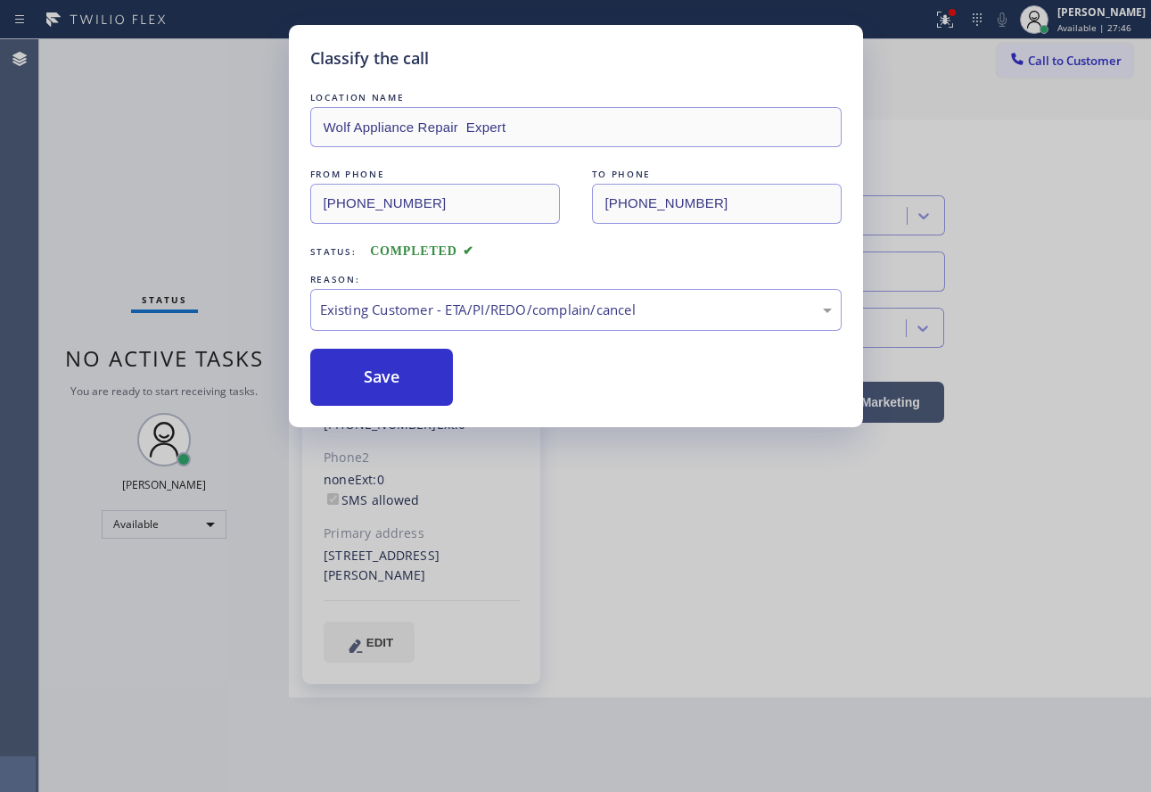
drag, startPoint x: 417, startPoint y: 419, endPoint x: 408, endPoint y: 400, distance: 20.7
click at [404, 390] on button "Save" at bounding box center [382, 377] width 144 height 57
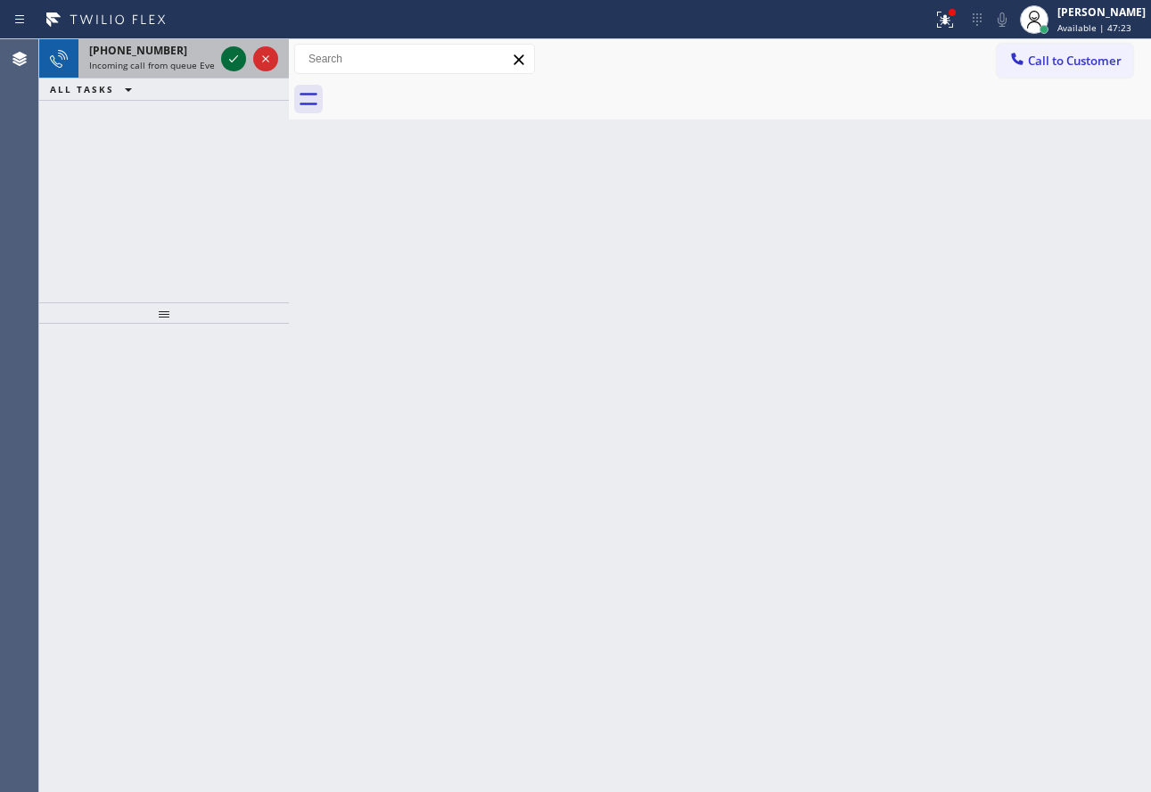
click at [240, 62] on icon at bounding box center [233, 58] width 21 height 21
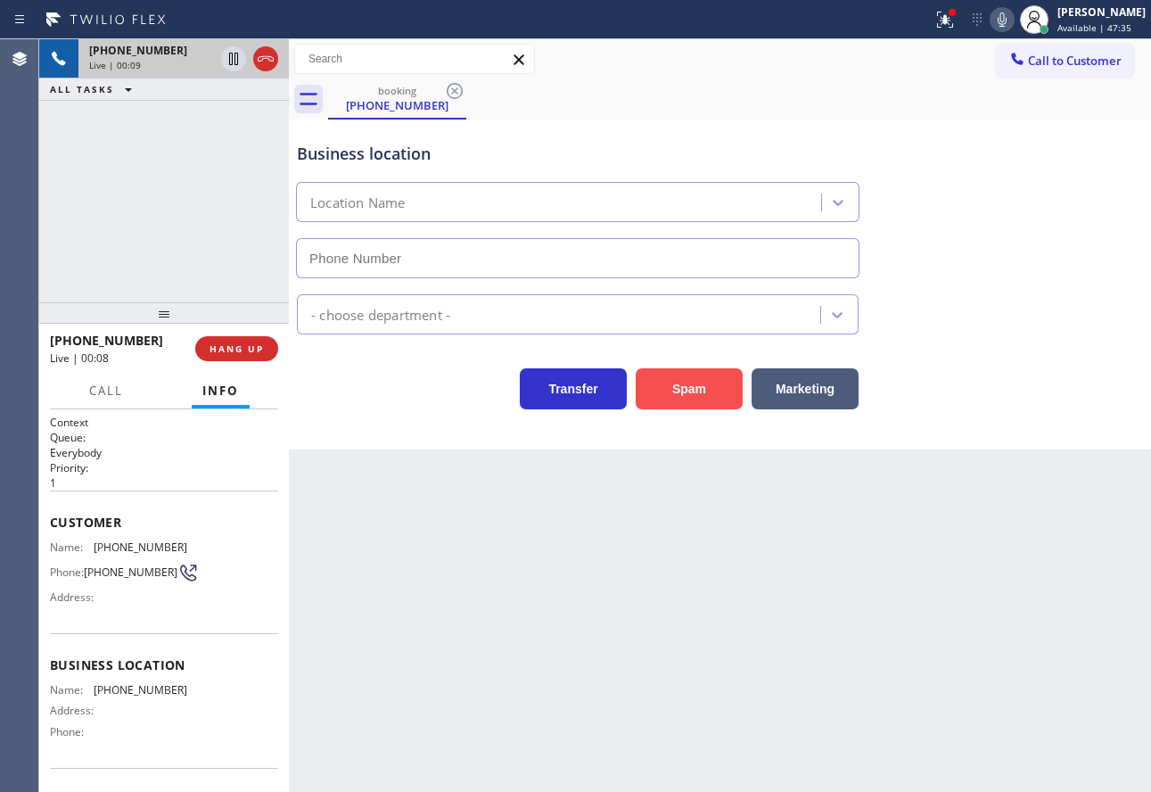
click at [681, 400] on button "Spam" at bounding box center [689, 388] width 107 height 41
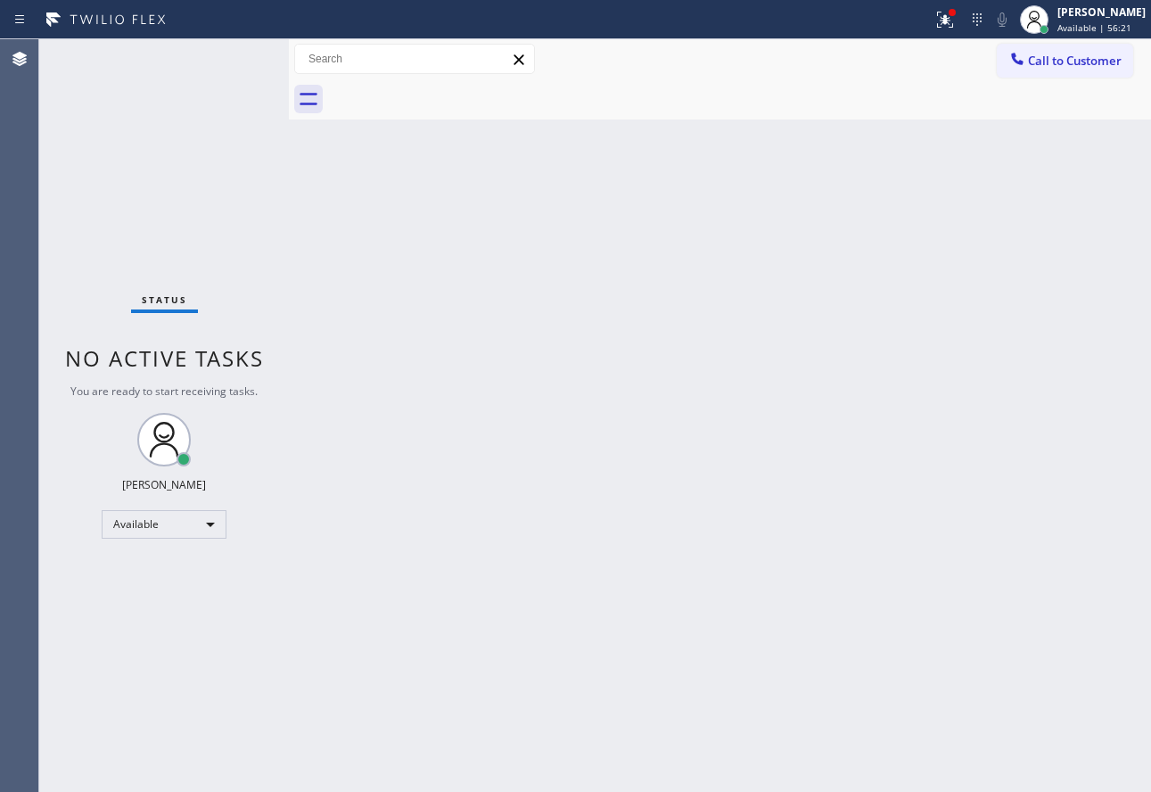
click at [650, 291] on div "Back to Dashboard Change Sender ID Customers Technicians Select a contact Outbo…" at bounding box center [720, 415] width 862 height 753
click at [1071, 18] on div "[PERSON_NAME]" at bounding box center [1101, 11] width 90 height 15
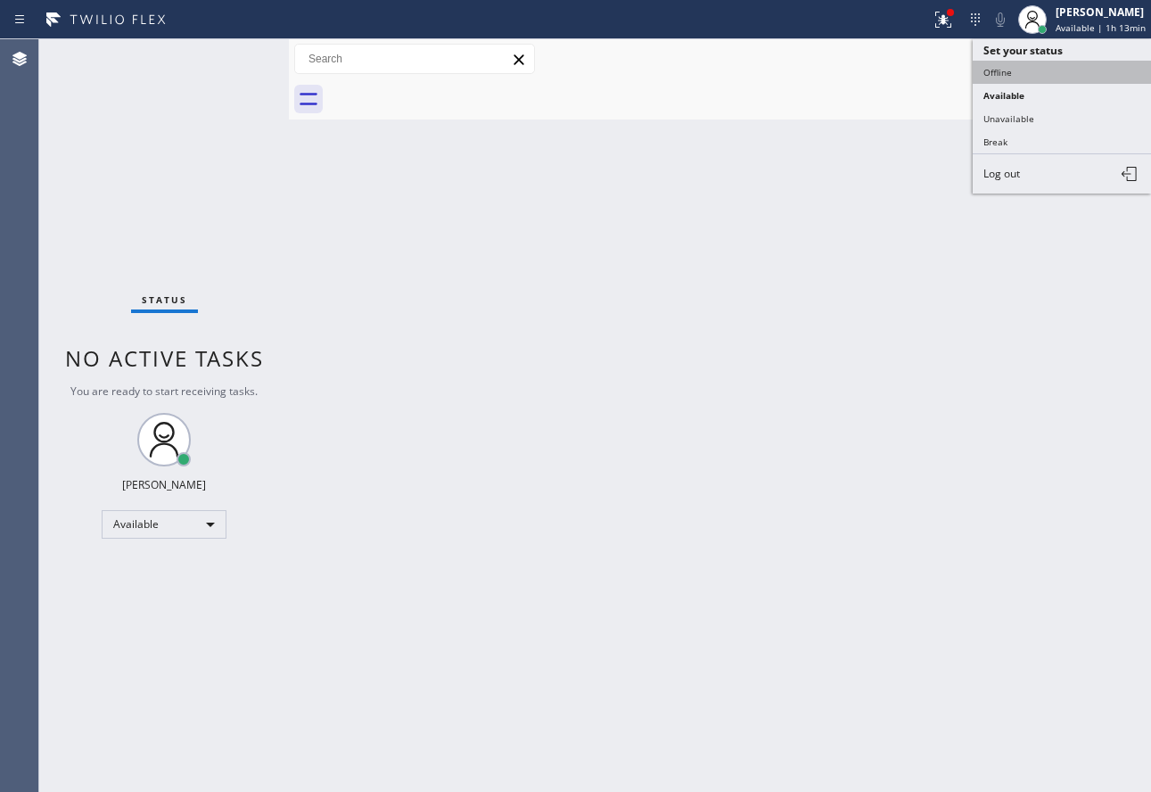
click at [1010, 70] on button "Offline" at bounding box center [1062, 72] width 178 height 23
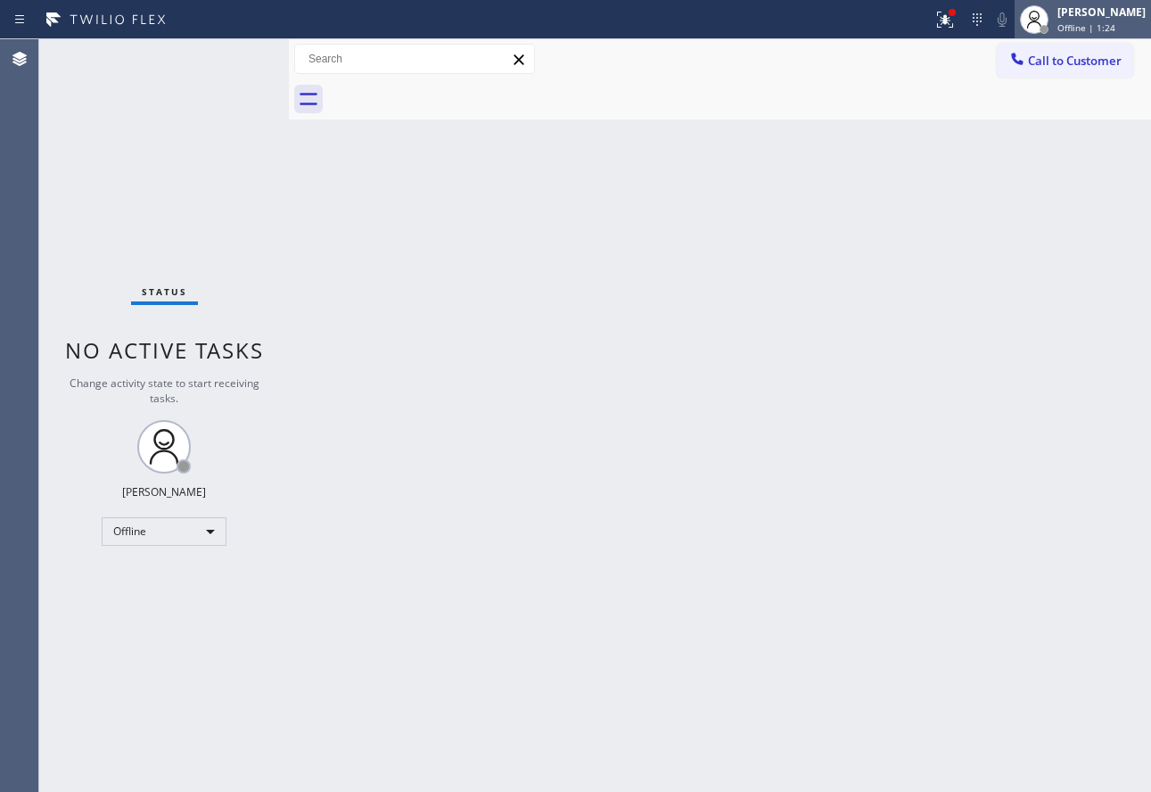
click at [1096, 30] on span "Offline | 1:24" at bounding box center [1087, 27] width 58 height 12
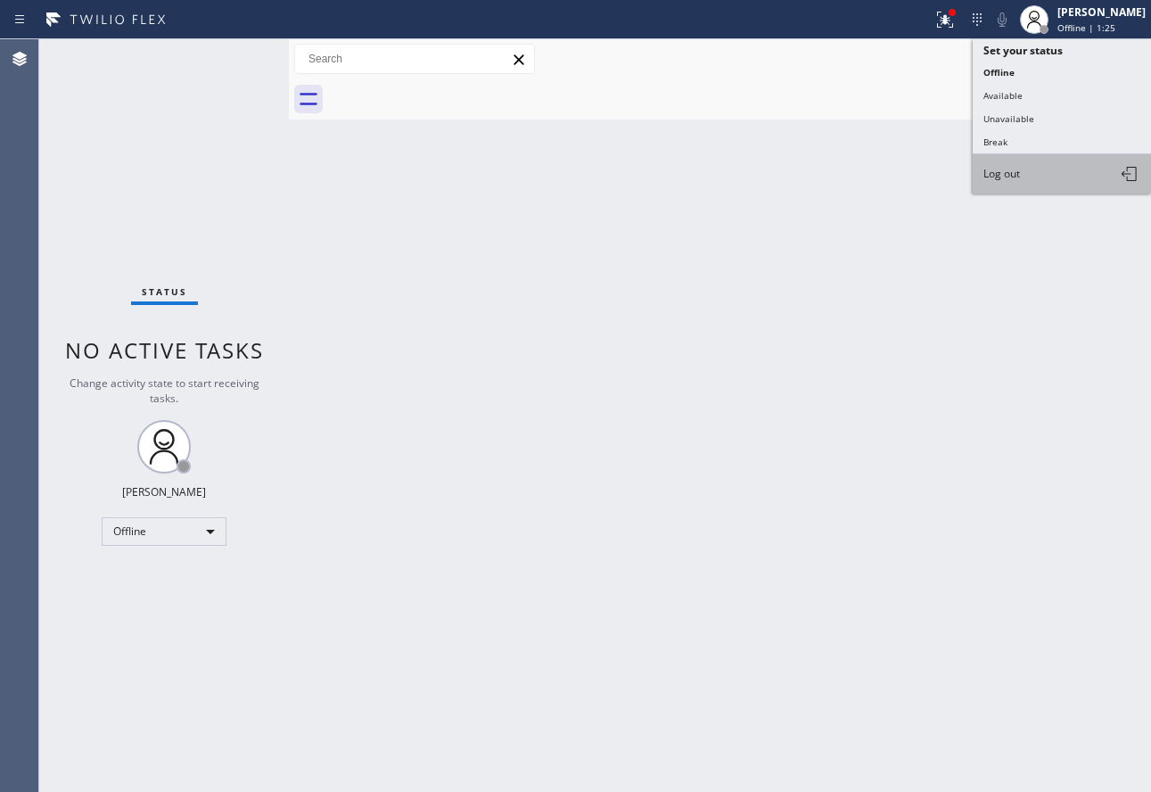
click at [990, 179] on span "Log out" at bounding box center [1002, 173] width 37 height 15
